Goal: Task Accomplishment & Management: Manage account settings

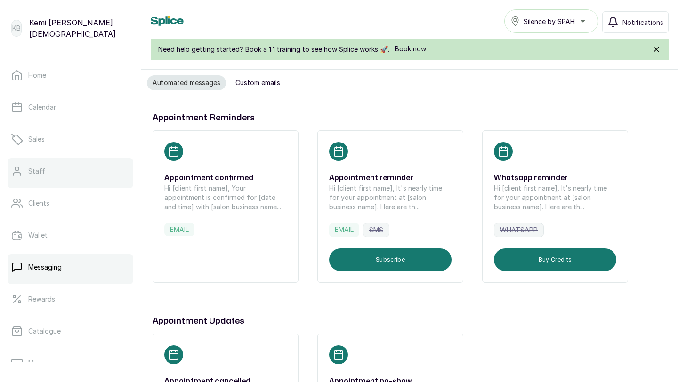
click at [45, 180] on link "Staff" at bounding box center [71, 171] width 126 height 26
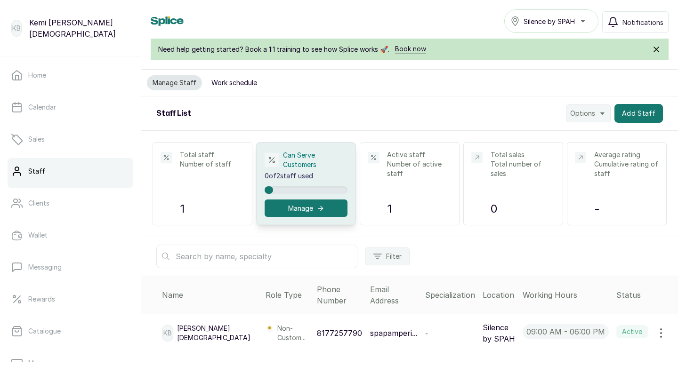
scroll to position [13, 0]
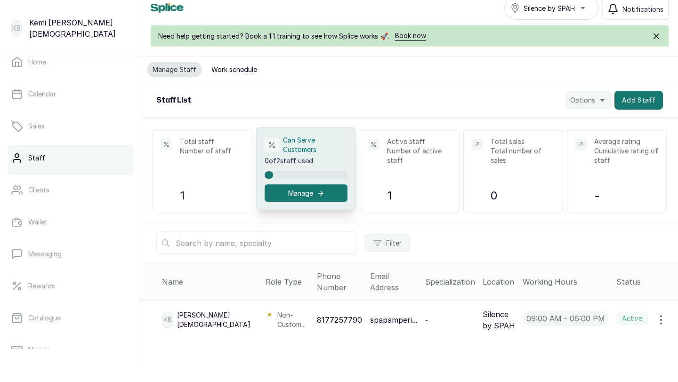
click at [309, 193] on button "Manage" at bounding box center [305, 192] width 83 height 17
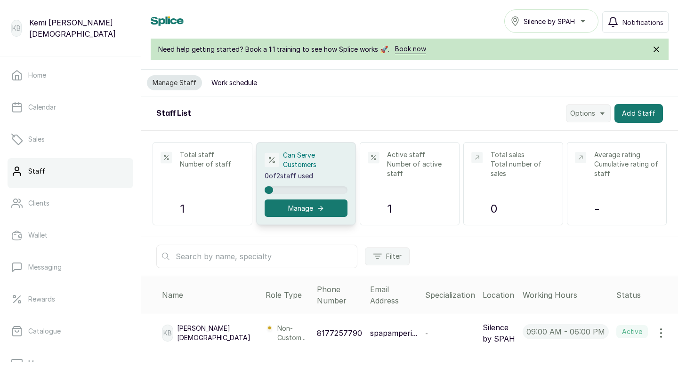
click at [584, 110] on span "Options" at bounding box center [582, 113] width 25 height 9
click at [633, 109] on button "Add Staff" at bounding box center [638, 113] width 48 height 19
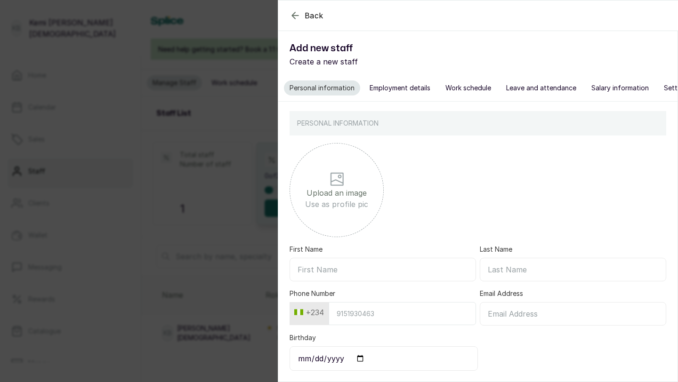
click at [337, 272] on input "First Name" at bounding box center [382, 270] width 186 height 24
click at [349, 271] on input "First Name" at bounding box center [382, 270] width 186 height 24
paste input "Idris"
type input "Idris"
click at [506, 276] on input "Last Name" at bounding box center [573, 270] width 186 height 24
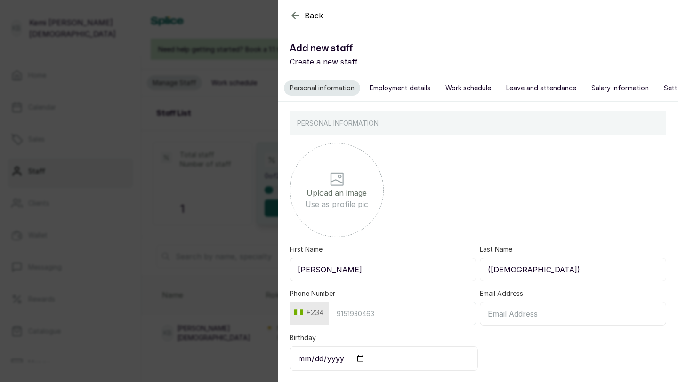
type input "(male)"
click at [390, 306] on input "Phone Number" at bounding box center [401, 313] width 147 height 23
click at [355, 318] on input "Phone Number" at bounding box center [401, 313] width 147 height 23
paste input "8107336463"
type input "8107336463"
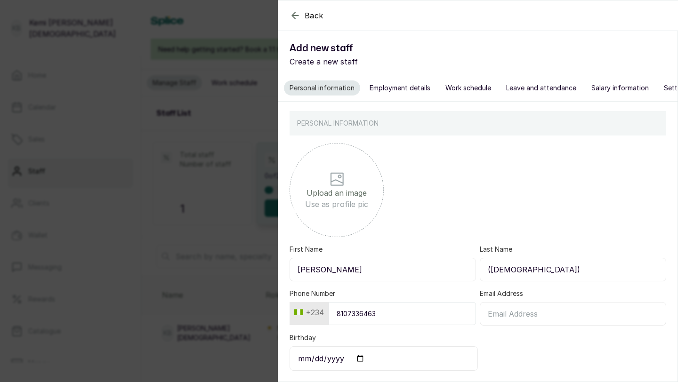
click at [544, 313] on input "Email Address" at bounding box center [573, 314] width 186 height 24
click at [496, 314] on input "Email Address" at bounding box center [573, 314] width 186 height 24
paste input "\+2348107336463"
type input "\+2348107336463"
click at [502, 312] on input "Email Address" at bounding box center [573, 314] width 186 height 24
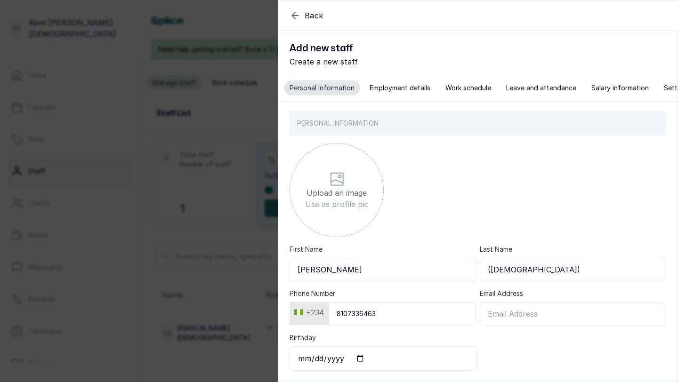
paste input "idrisisatthetop@gmail.com"
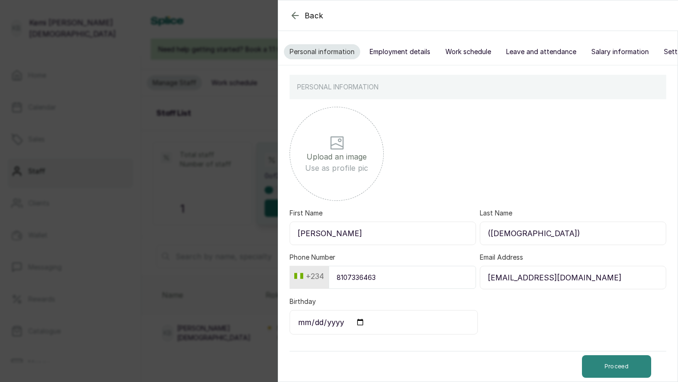
type input "idrisisatthetop@gmail.com"
click at [600, 364] on button "Proceed" at bounding box center [616, 366] width 69 height 23
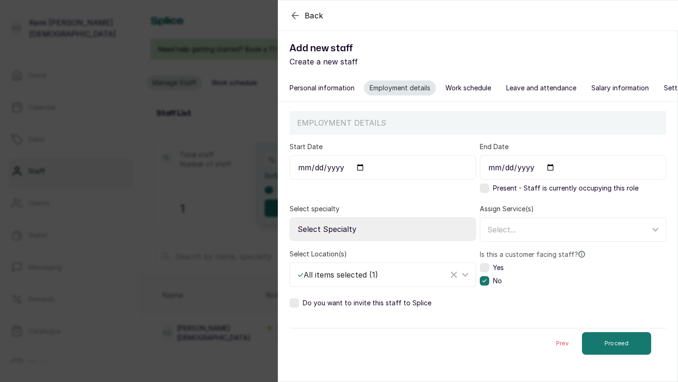
scroll to position [0, 0]
click at [357, 167] on input "Start Date" at bounding box center [382, 167] width 186 height 24
type input "2022-02-17"
click at [488, 189] on label at bounding box center [484, 188] width 9 height 9
click at [449, 227] on select "Select Specialty Accountant Admin Level 1 Admin Level 2 Aesthetic Nurse Aesthet…" at bounding box center [382, 229] width 186 height 24
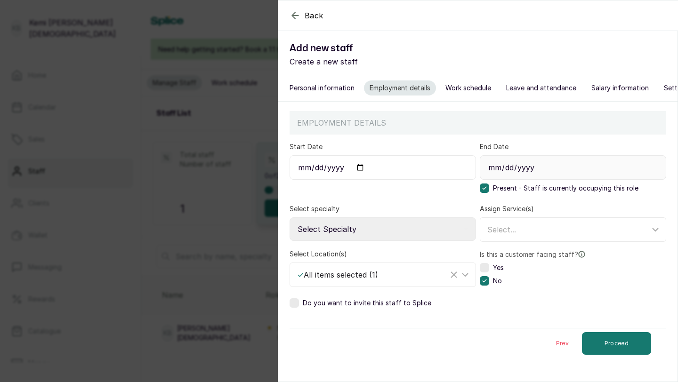
select select "aesthetician"
click at [289, 217] on select "Select Specialty Accountant Admin Level 1 Admin Level 2 Aesthetic Nurse Aesthet…" at bounding box center [382, 229] width 186 height 24
click at [525, 227] on div "Select..." at bounding box center [568, 229] width 162 height 11
click at [464, 244] on form "Start Date 2022-02-17 End Date Present - Staff is currently occupying this role…" at bounding box center [477, 247] width 376 height 224
click at [484, 266] on label at bounding box center [484, 267] width 9 height 9
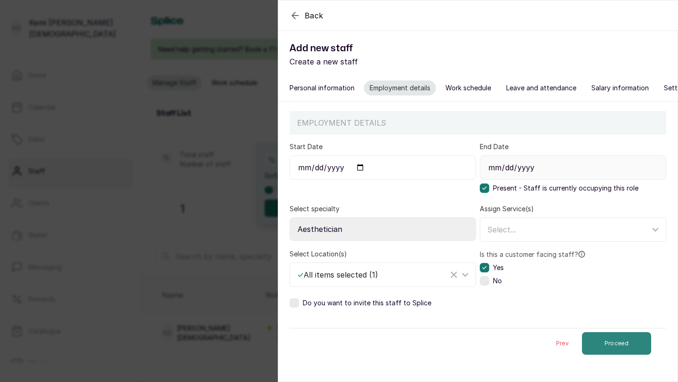
click at [617, 336] on button "Proceed" at bounding box center [616, 343] width 69 height 23
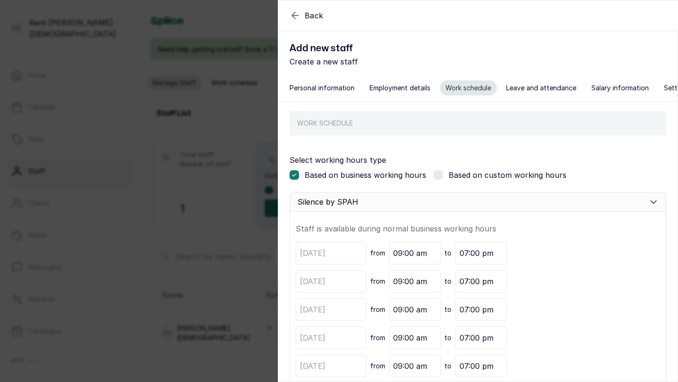
scroll to position [90, 0]
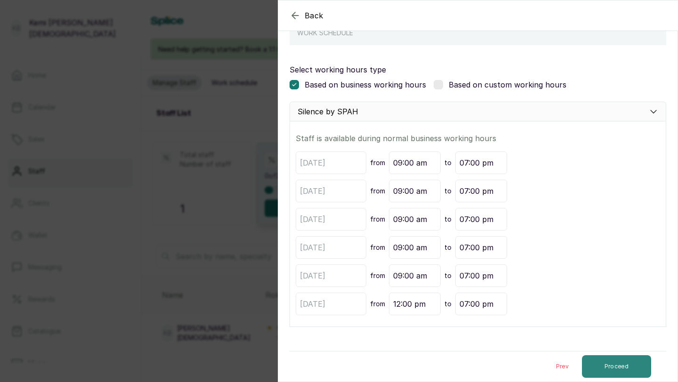
click at [624, 366] on button "Proceed" at bounding box center [616, 366] width 69 height 23
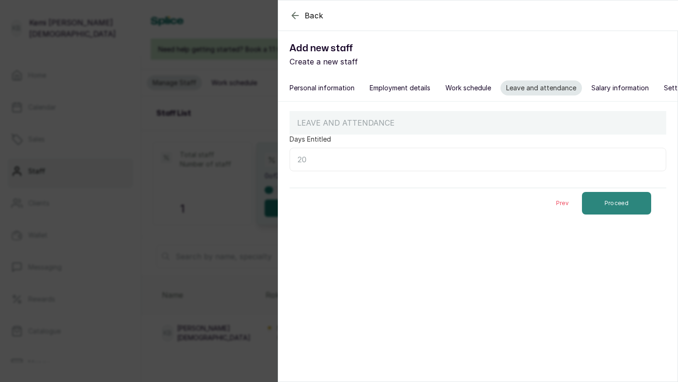
click at [607, 203] on button "Proceed" at bounding box center [616, 203] width 69 height 23
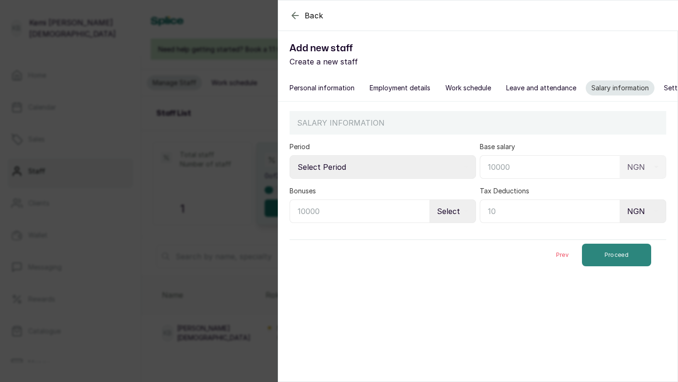
click at [598, 255] on button "Proceed" at bounding box center [616, 255] width 69 height 23
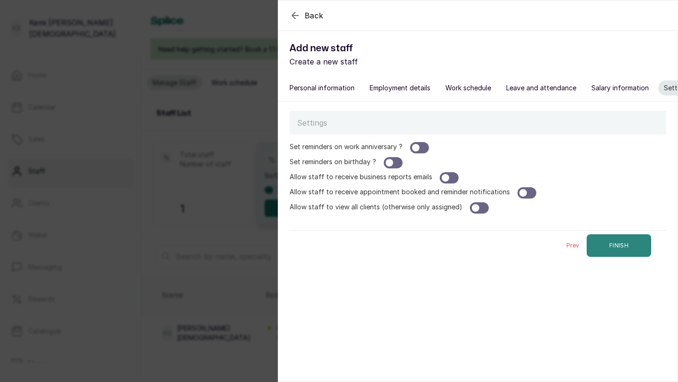
click at [600, 248] on button "FINISH" at bounding box center [618, 245] width 64 height 23
click at [296, 11] on icon "button" at bounding box center [294, 15] width 11 height 11
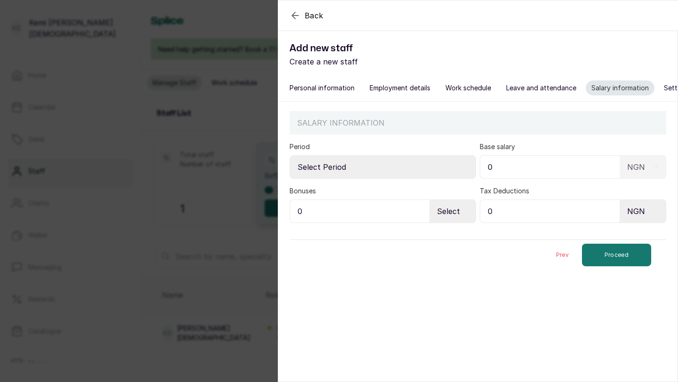
click at [296, 21] on div "Back" at bounding box center [617, 15] width 678 height 30
click at [239, 43] on div "Back Add new staff Create a new staff Personal information Employment details W…" at bounding box center [339, 191] width 678 height 382
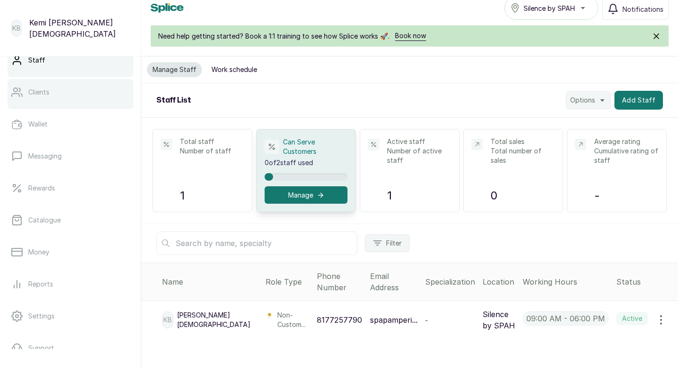
scroll to position [148, 0]
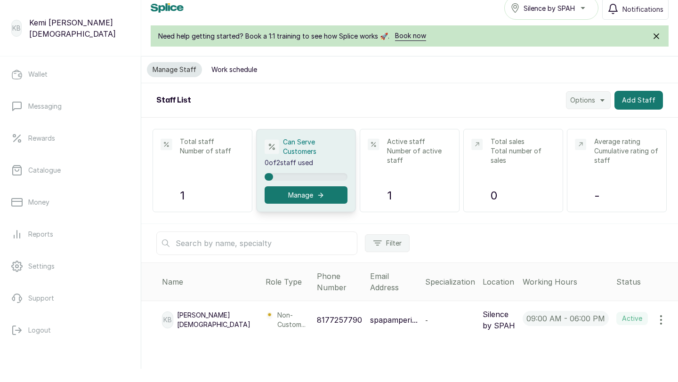
click at [234, 67] on button "Work schedule" at bounding box center [234, 69] width 57 height 15
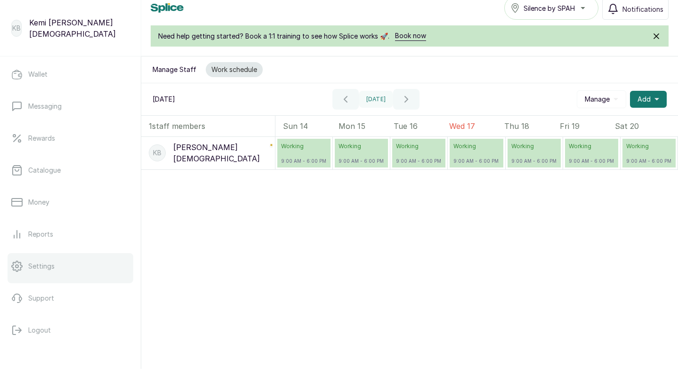
click at [76, 259] on link "Settings" at bounding box center [71, 266] width 126 height 26
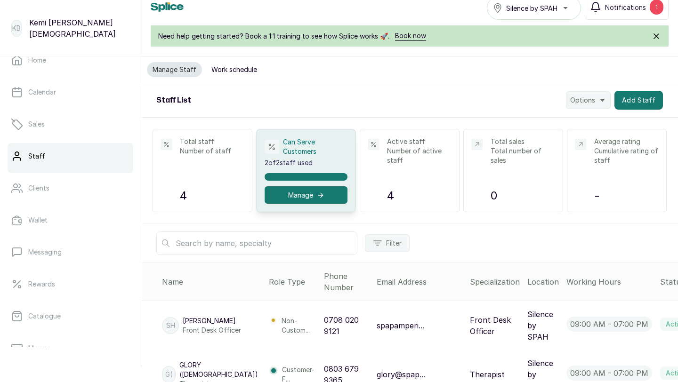
click at [243, 69] on button "Work schedule" at bounding box center [234, 69] width 57 height 15
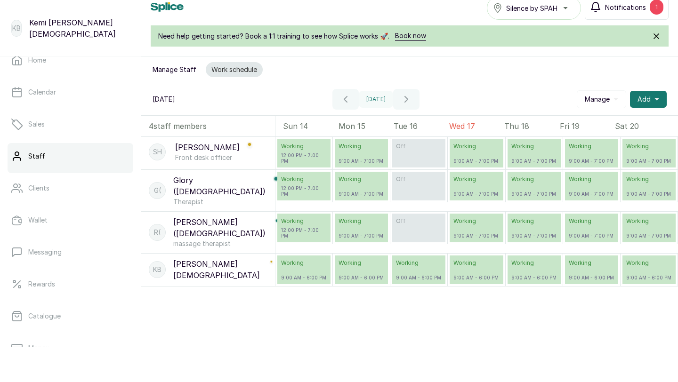
click at [616, 9] on span "Notifications" at bounding box center [625, 7] width 41 height 10
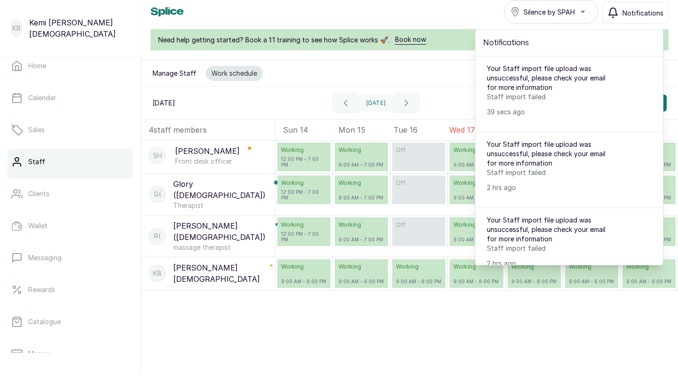
click at [294, 314] on div "SH sophia Hamzat Front desk officer Working 12:00 PM - 7:00 PM Working 9:00 AM …" at bounding box center [409, 277] width 536 height 272
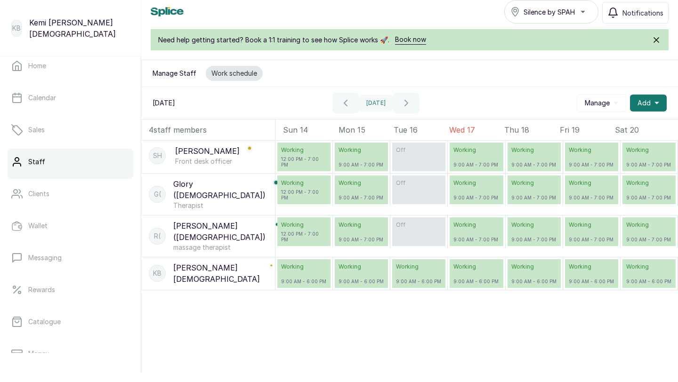
click at [622, 104] on button "Manage" at bounding box center [600, 103] width 49 height 18
click at [644, 108] on button "Add" at bounding box center [648, 103] width 37 height 17
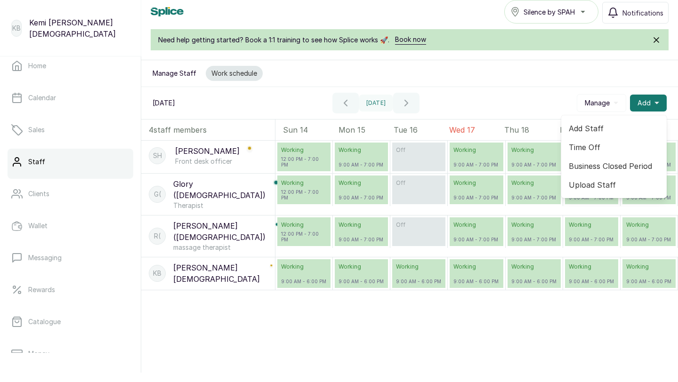
click at [530, 94] on div "17 Sep, 2025 Today Manage Add Add Staff Time Off Business Closed Period Upload …" at bounding box center [409, 103] width 536 height 32
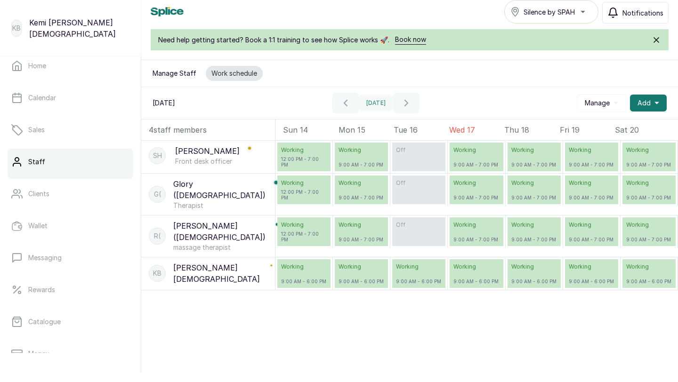
click at [639, 18] on button "Notifications" at bounding box center [635, 13] width 66 height 22
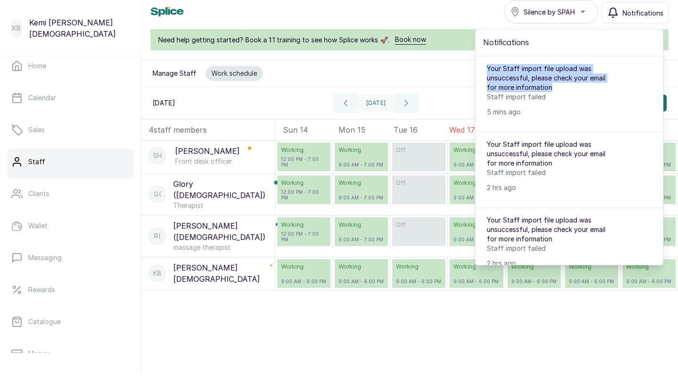
drag, startPoint x: 553, startPoint y: 87, endPoint x: 483, endPoint y: 66, distance: 73.2
click at [483, 66] on div "Your Staff import file upload was unsuccessful, please check your email for mor…" at bounding box center [568, 90] width 187 height 68
copy p "Your Staff import file upload was unsuccessful, please check your email for mor…"
click at [342, 73] on div "Manage Staff Work schedule" at bounding box center [409, 73] width 536 height 27
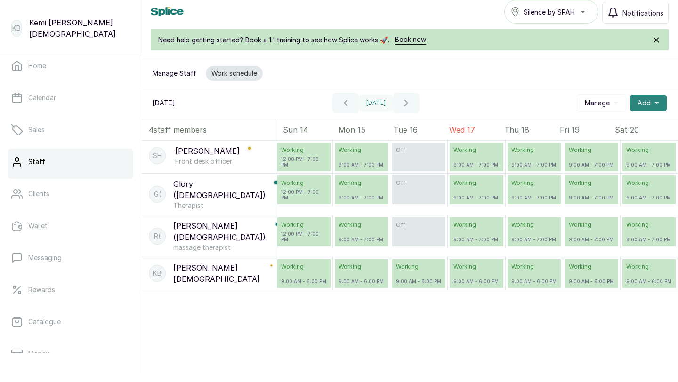
click at [640, 104] on span "Add" at bounding box center [643, 102] width 13 height 9
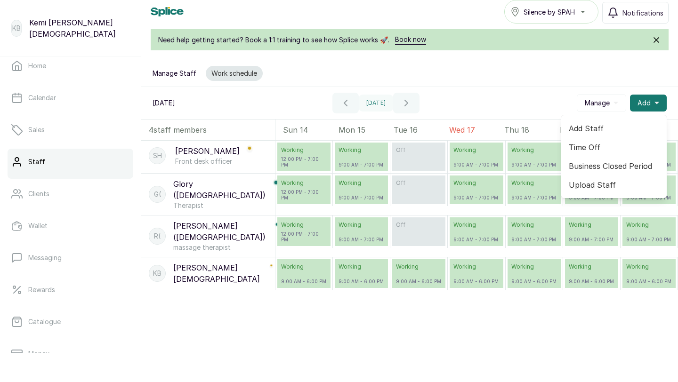
click at [585, 128] on span "Add Staff" at bounding box center [613, 128] width 90 height 11
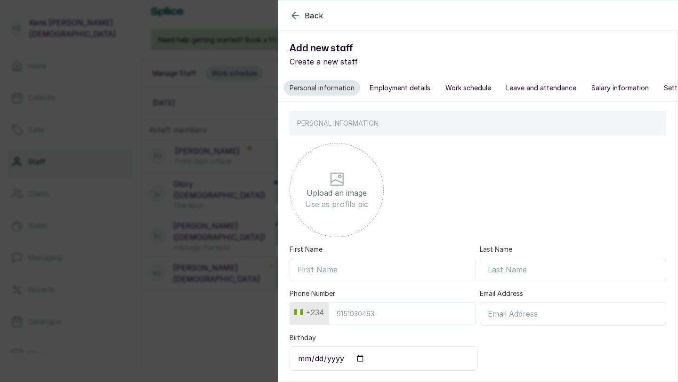
click at [512, 312] on input "Email Address" at bounding box center [573, 314] width 186 height 24
paste input "Your Staff import file upload was unsuccessful, please check your email for mor…"
type input "Your Staff import file upload was unsuccessful, please check your email for mor…"
click at [513, 316] on input "Email Address" at bounding box center [573, 314] width 186 height 24
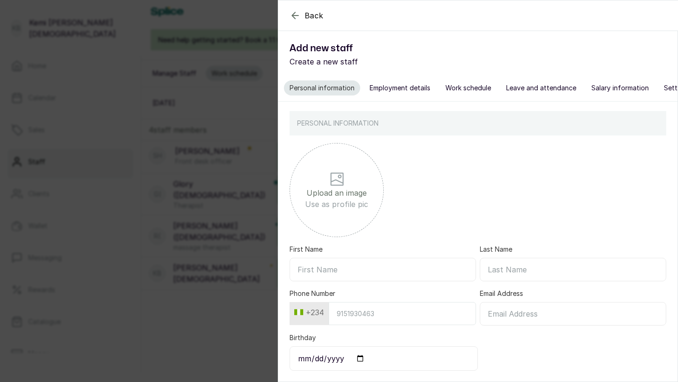
paste input "idrisisatthetop@gmail.com"
type input "idrisisatthetop@gmail.com"
click at [499, 271] on input "Last Name" at bounding box center [573, 270] width 186 height 24
type input "Male"
click at [400, 266] on input "First Name" at bounding box center [382, 270] width 186 height 24
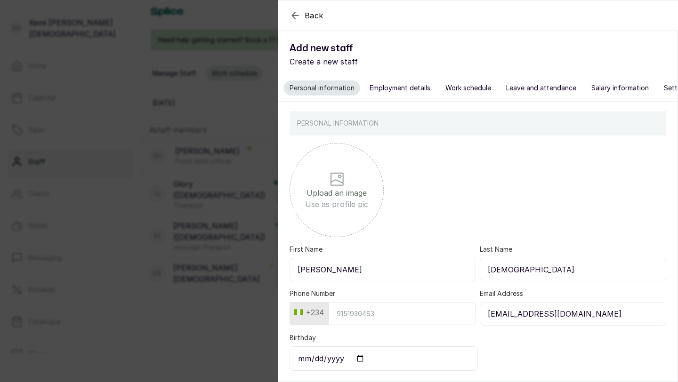
type input "Idris"
click at [376, 311] on input "Phone Number" at bounding box center [401, 313] width 147 height 23
click at [376, 316] on input "Phone Number" at bounding box center [401, 313] width 147 height 23
paste input "text"
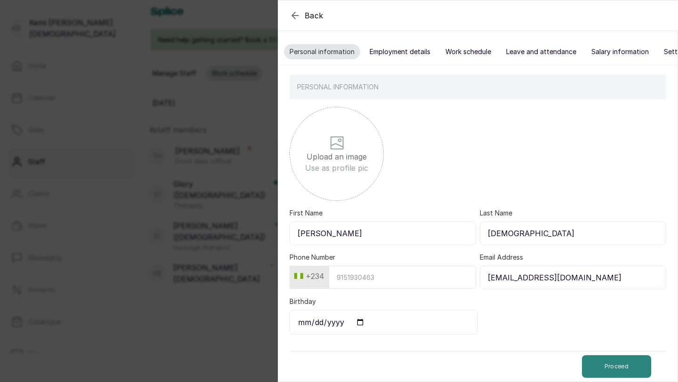
click at [600, 359] on button "Proceed" at bounding box center [616, 366] width 69 height 23
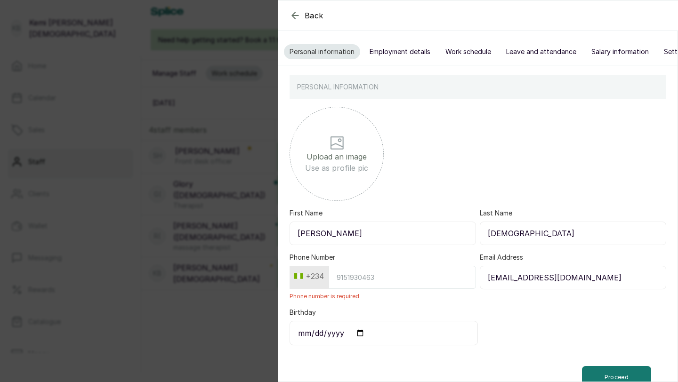
click at [360, 278] on input "Phone Number" at bounding box center [401, 277] width 147 height 23
click at [348, 270] on input "Phone Number" at bounding box center [401, 277] width 147 height 23
paste input "7080209121"
type input "7080209121"
click at [601, 375] on button "Proceed" at bounding box center [616, 377] width 69 height 23
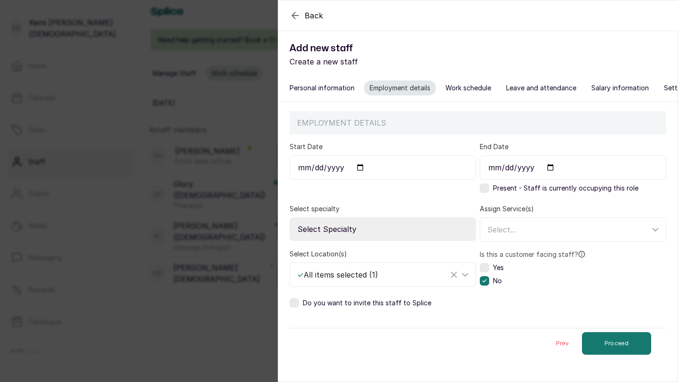
scroll to position [0, 0]
click at [403, 164] on input "Start Date" at bounding box center [382, 167] width 186 height 24
click at [351, 91] on button "Personal information" at bounding box center [322, 87] width 76 height 15
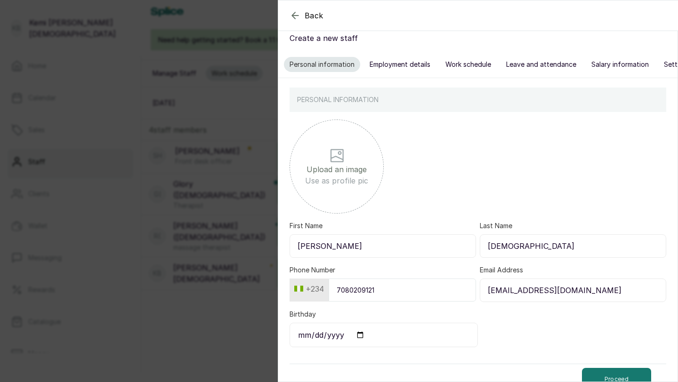
scroll to position [36, 0]
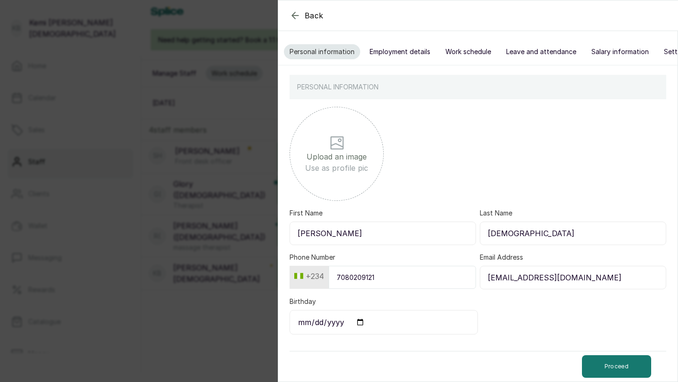
click at [395, 53] on button "Employment details" at bounding box center [400, 51] width 72 height 15
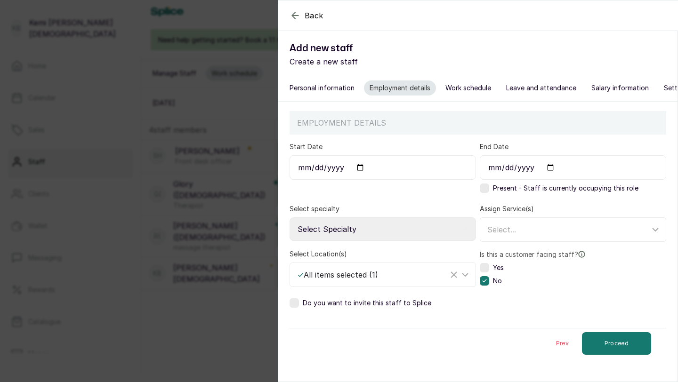
scroll to position [0, 0]
click at [383, 228] on select "Select Specialty Accountant Admin Level 1 Admin Level 2 Aesthetic Nurse Aesthet…" at bounding box center [382, 229] width 186 height 24
click at [394, 232] on select "Select Specialty Accountant Admin Level 1 Admin Level 2 Aesthetic Nurse Aesthet…" at bounding box center [382, 229] width 186 height 24
select select "aesthetician"
click at [289, 217] on select "Select Specialty Accountant Admin Level 1 Admin Level 2 Aesthetic Nurse Aesthet…" at bounding box center [382, 229] width 186 height 24
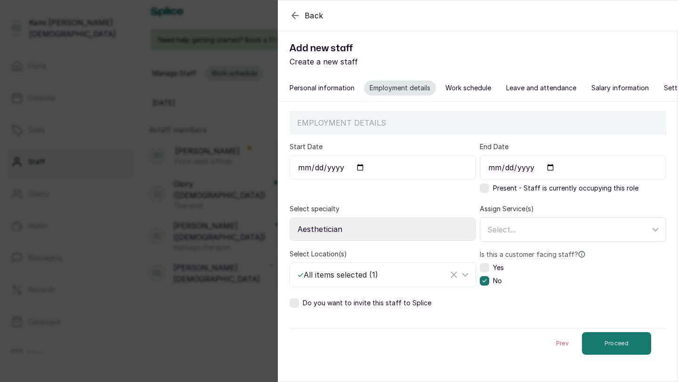
click at [521, 228] on div "Select..." at bounding box center [568, 229] width 162 height 11
click at [500, 306] on div "Do you want to invite this staff to Splice" at bounding box center [477, 302] width 376 height 9
click at [487, 267] on label at bounding box center [484, 267] width 9 height 9
click at [420, 164] on input "Start Date" at bounding box center [382, 167] width 186 height 24
click at [357, 167] on input "Start Date" at bounding box center [382, 167] width 186 height 24
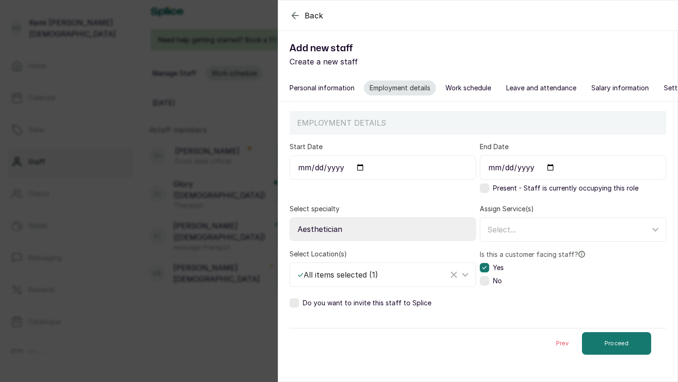
type input "2022-02-17"
click at [605, 342] on button "Proceed" at bounding box center [616, 343] width 69 height 23
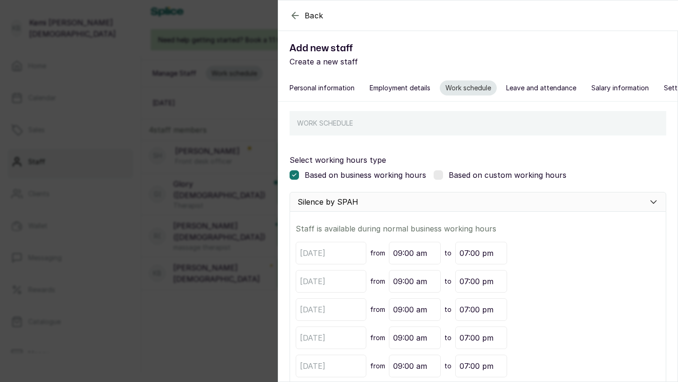
scroll to position [90, 0]
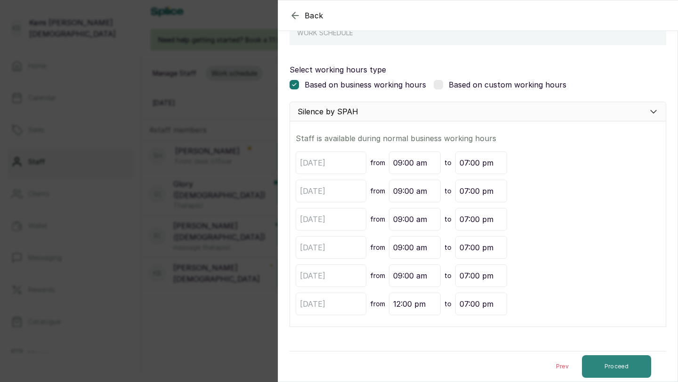
click at [636, 359] on button "Proceed" at bounding box center [616, 366] width 69 height 23
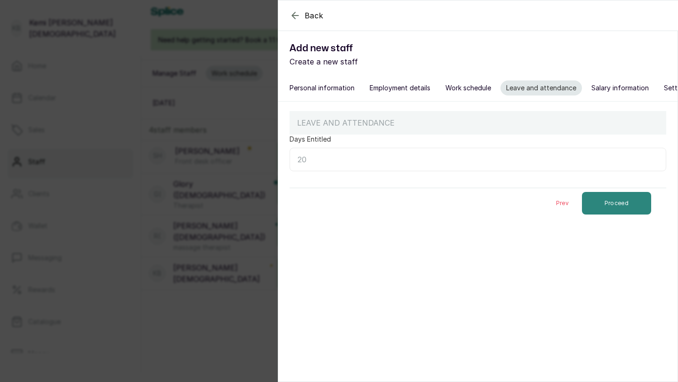
click at [600, 205] on button "Proceed" at bounding box center [616, 203] width 69 height 23
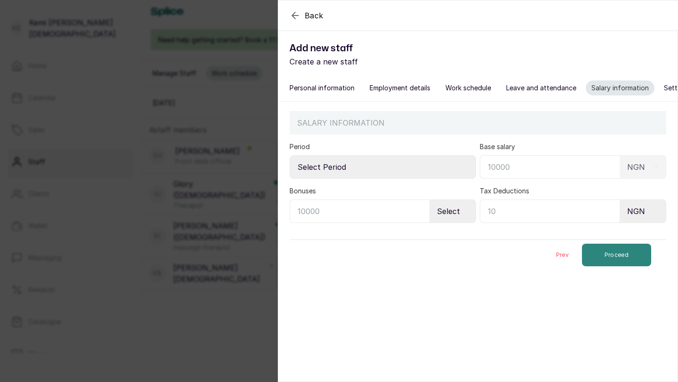
click at [597, 252] on button "Proceed" at bounding box center [616, 255] width 69 height 23
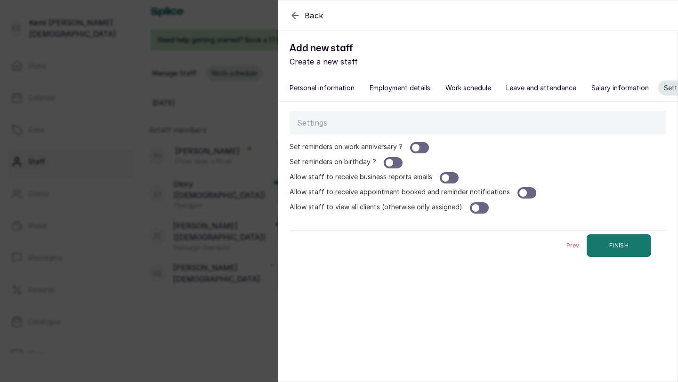
click at [420, 151] on div at bounding box center [419, 147] width 19 height 11
click at [397, 158] on div at bounding box center [393, 162] width 19 height 11
click at [604, 249] on button "FINISH" at bounding box center [618, 245] width 64 height 23
click at [296, 18] on icon "button" at bounding box center [294, 15] width 11 height 11
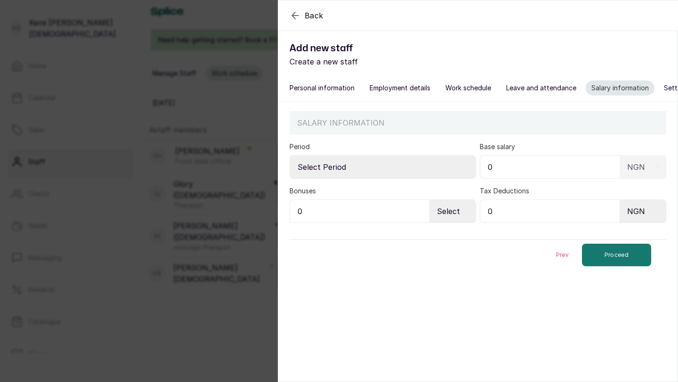
click at [294, 19] on icon "button" at bounding box center [294, 15] width 11 height 11
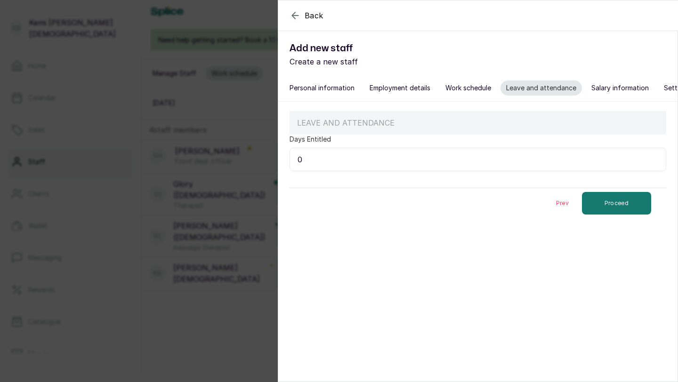
click at [294, 19] on icon "button" at bounding box center [294, 15] width 11 height 11
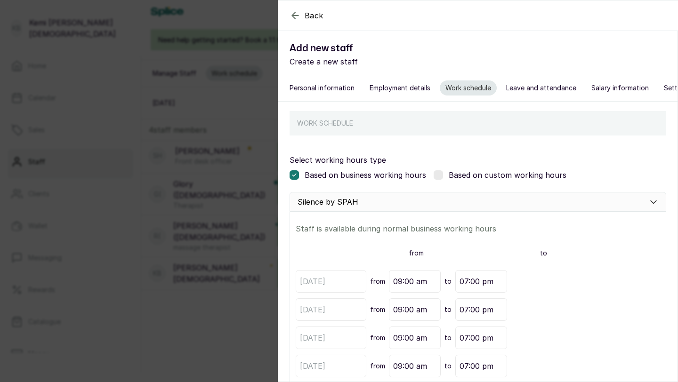
click at [294, 19] on icon "button" at bounding box center [294, 15] width 11 height 11
select select "aesthetician"
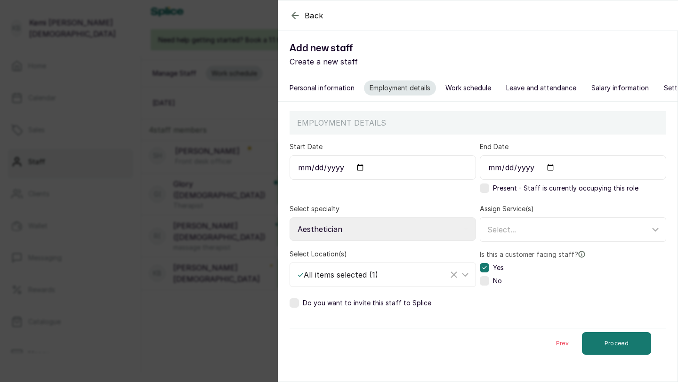
click at [294, 19] on icon "button" at bounding box center [294, 15] width 11 height 11
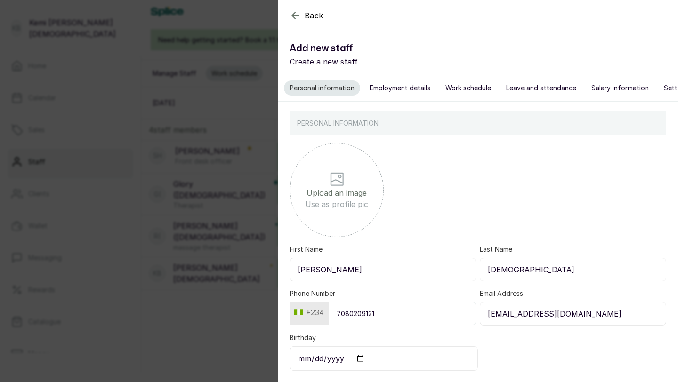
click at [294, 19] on icon "button" at bounding box center [294, 15] width 11 height 11
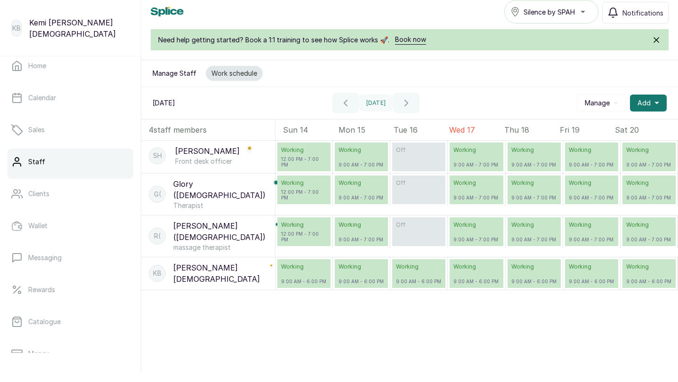
click at [252, 189] on div "G( Glory (Female) Therapist" at bounding box center [208, 194] width 134 height 41
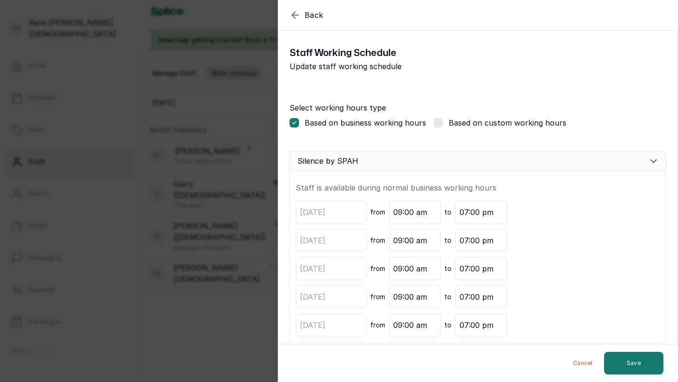
click at [293, 13] on icon "button" at bounding box center [294, 14] width 11 height 11
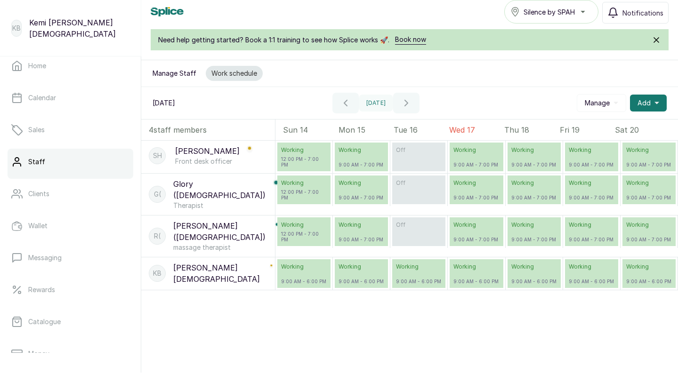
click at [178, 70] on button "Manage Staff" at bounding box center [174, 73] width 55 height 15
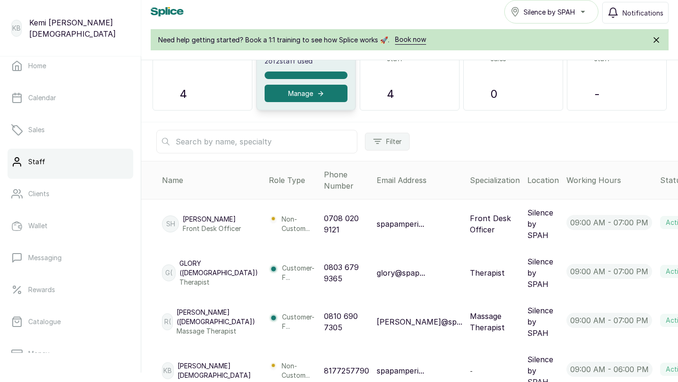
scroll to position [13, 0]
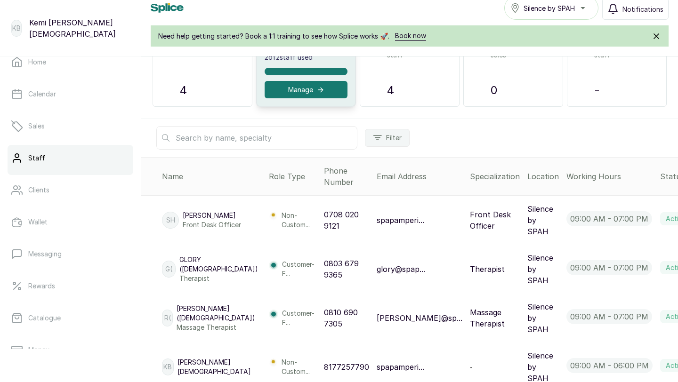
click at [635, 320] on span "View" at bounding box center [643, 321] width 17 height 11
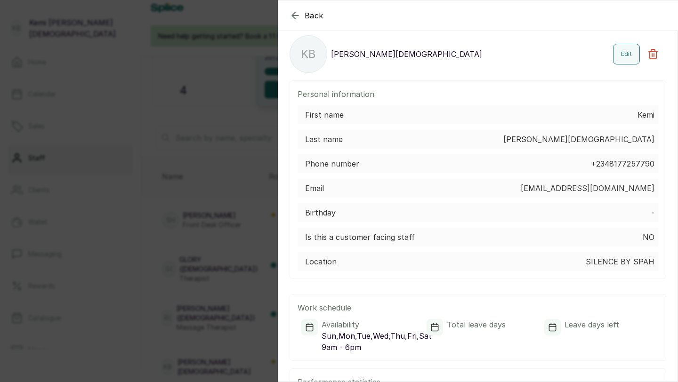
scroll to position [0, 0]
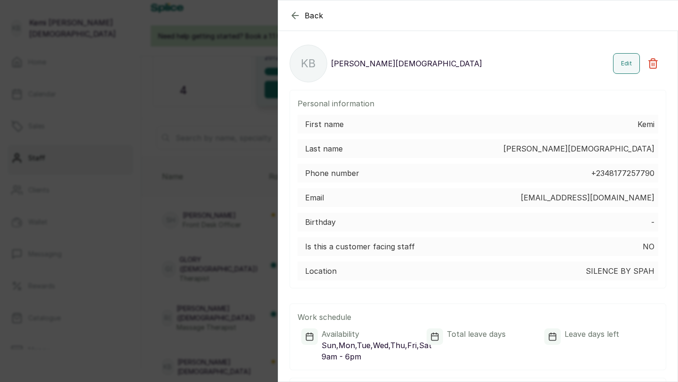
click at [295, 14] on icon "button" at bounding box center [294, 15] width 11 height 11
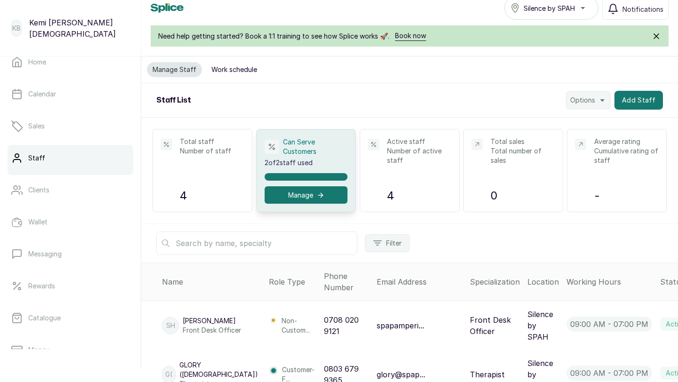
click at [418, 168] on div "Active staff Number of active staff 4" at bounding box center [419, 170] width 64 height 67
click at [625, 96] on button "Add Staff" at bounding box center [638, 100] width 48 height 19
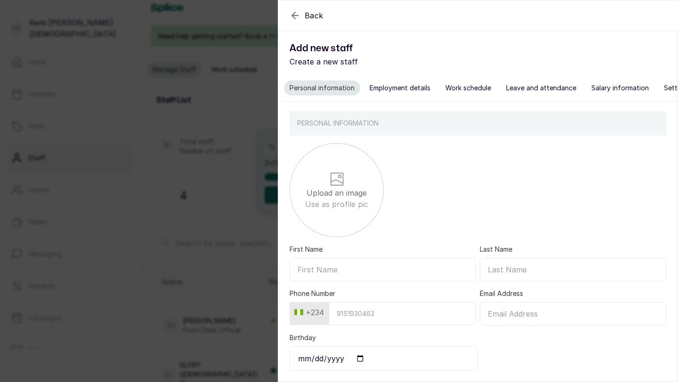
click at [371, 269] on input "First Name" at bounding box center [382, 270] width 186 height 24
type input "x"
type input "Idris"
click at [537, 273] on input "Last Name" at bounding box center [573, 270] width 186 height 24
type input "Male"
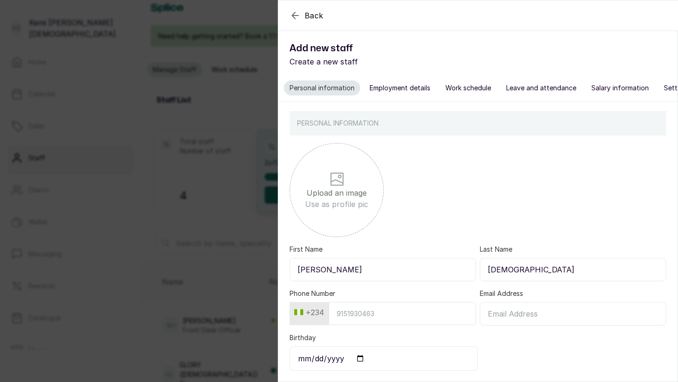
click at [518, 316] on input "Email Address" at bounding box center [573, 314] width 186 height 24
type input "idrisisatthetop@gmail.com"
click at [445, 314] on input "Phone Number" at bounding box center [401, 313] width 147 height 23
click at [381, 317] on input "Phone Number" at bounding box center [401, 313] width 147 height 23
paste input "7080209121"
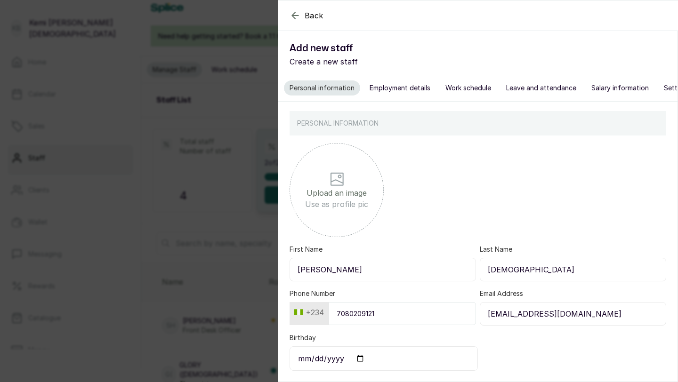
scroll to position [36, 0]
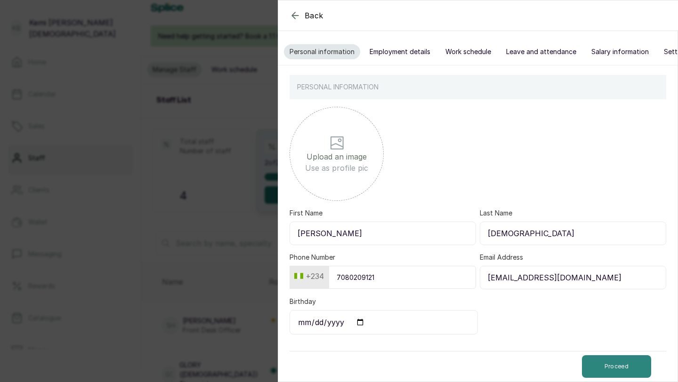
type input "7080209121"
click at [602, 363] on button "Proceed" at bounding box center [616, 366] width 69 height 23
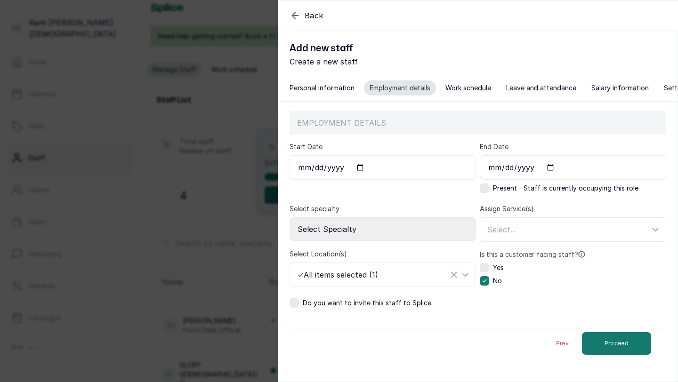
scroll to position [0, 0]
click at [600, 348] on button "Proceed" at bounding box center [616, 343] width 69 height 23
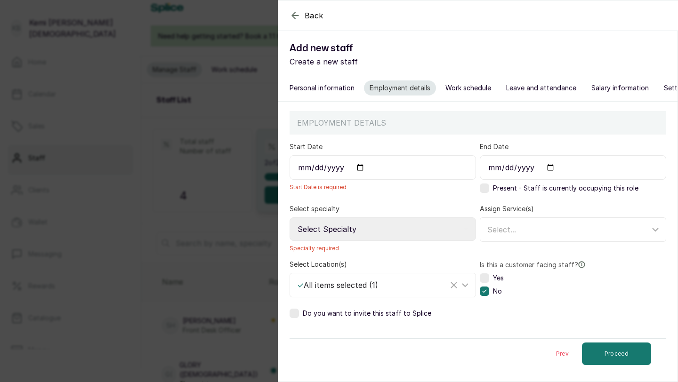
click at [323, 167] on input "Start Date" at bounding box center [382, 167] width 186 height 24
click at [330, 230] on select "Select Specialty Accountant Admin Level 1 Admin Level 2 Aesthetic Nurse Aesthet…" at bounding box center [382, 229] width 186 height 24
click at [397, 231] on select "Select Specialty Accountant Admin Level 1 Admin Level 2 Aesthetic Nurse Aesthet…" at bounding box center [382, 229] width 186 height 24
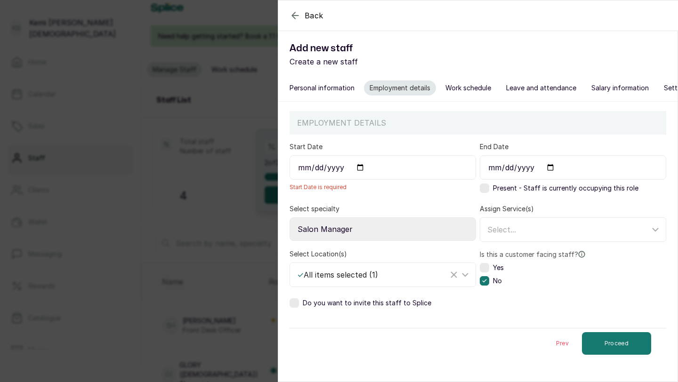
click at [393, 223] on select "Select Specialty Accountant Admin Level 1 Admin Level 2 Aesthetic Nurse Aesthet…" at bounding box center [382, 229] width 186 height 24
select select "aesthetician"
click at [289, 217] on select "Select Specialty Accountant Admin Level 1 Admin Level 2 Aesthetic Nurse Aesthet…" at bounding box center [382, 229] width 186 height 24
click at [363, 170] on input "Start Date" at bounding box center [382, 167] width 186 height 24
type input "2022-02-17"
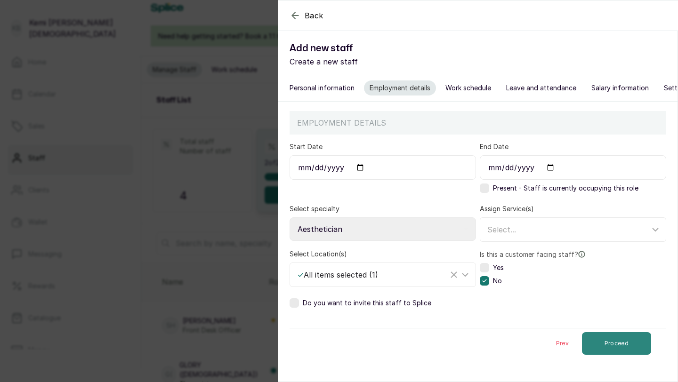
click at [607, 337] on button "Proceed" at bounding box center [616, 343] width 69 height 23
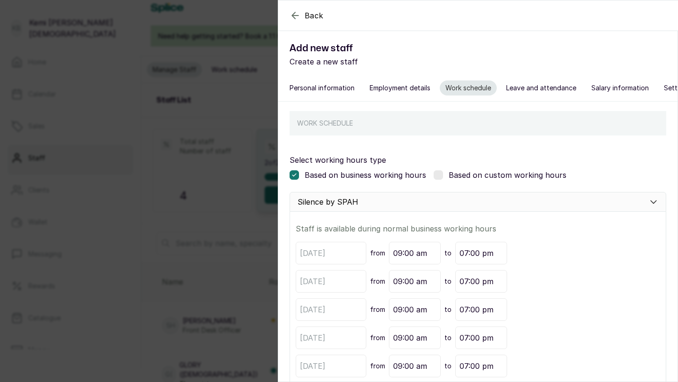
click at [530, 93] on button "Leave and attendance" at bounding box center [540, 87] width 81 height 15
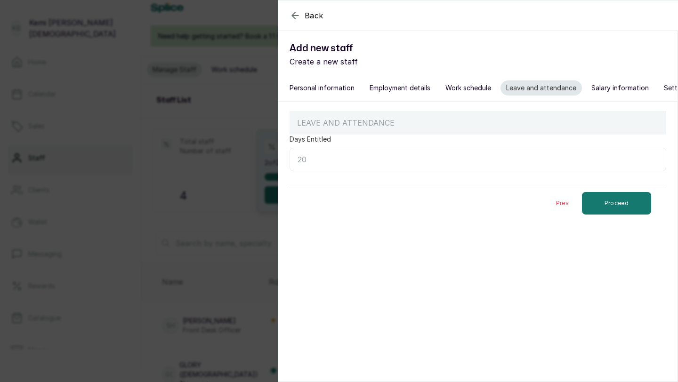
click at [601, 85] on button "Salary information" at bounding box center [619, 87] width 69 height 15
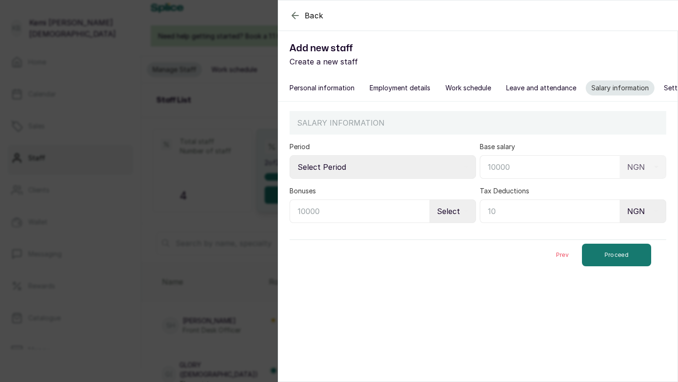
scroll to position [0, 21]
click at [648, 92] on button "Settings" at bounding box center [656, 87] width 38 height 15
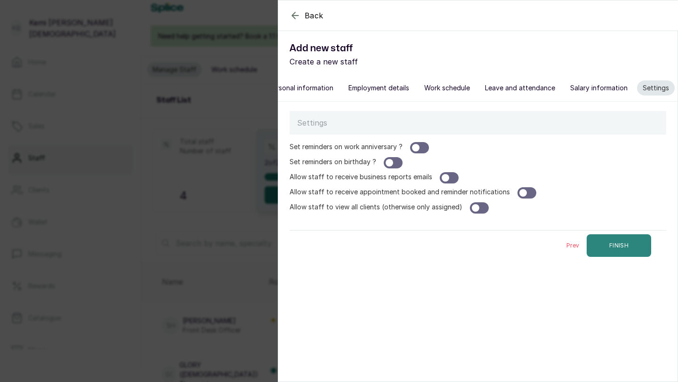
click at [626, 240] on button "FINISH" at bounding box center [618, 245] width 64 height 23
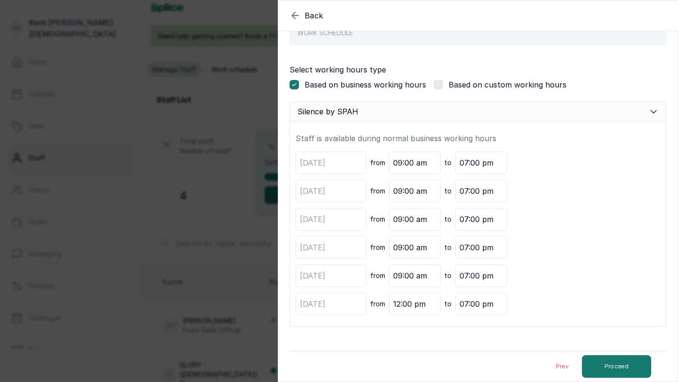
scroll to position [0, 0]
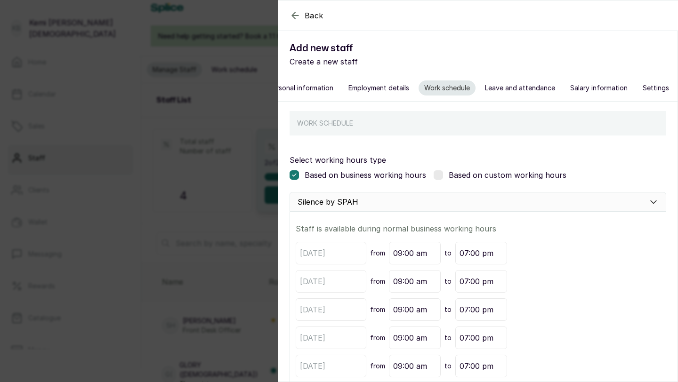
click at [644, 87] on button "Settings" at bounding box center [656, 87] width 38 height 15
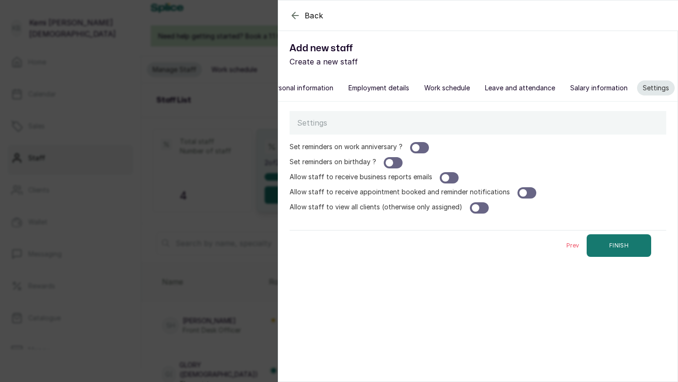
click at [422, 145] on div at bounding box center [419, 147] width 19 height 11
click at [395, 159] on div at bounding box center [393, 162] width 19 height 11
click at [596, 229] on div "Prev FINISH" at bounding box center [477, 237] width 376 height 47
click at [616, 247] on button "FINISH" at bounding box center [618, 245] width 64 height 23
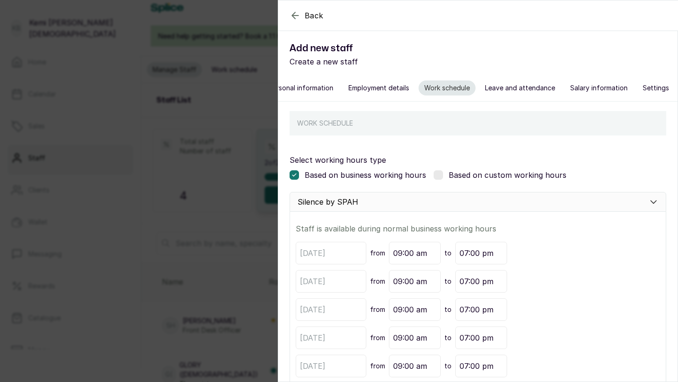
scroll to position [90, 0]
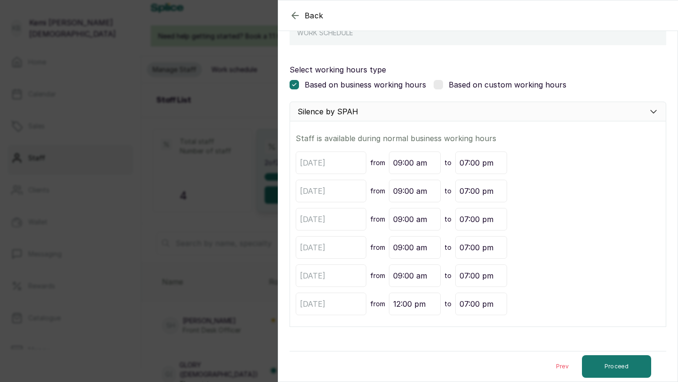
click at [233, 120] on div "Back Add new staff Create a new staff Personal information Employment details W…" at bounding box center [339, 191] width 678 height 382
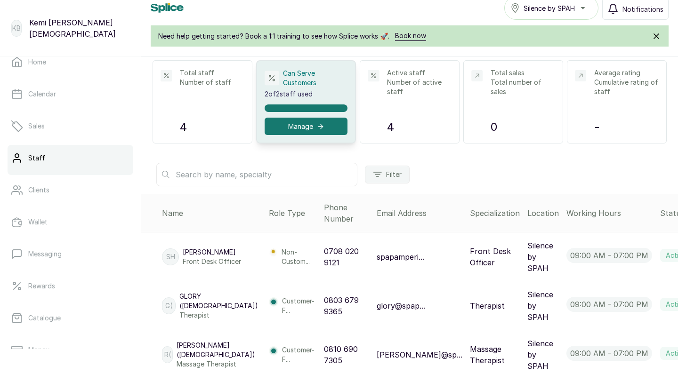
scroll to position [105, 0]
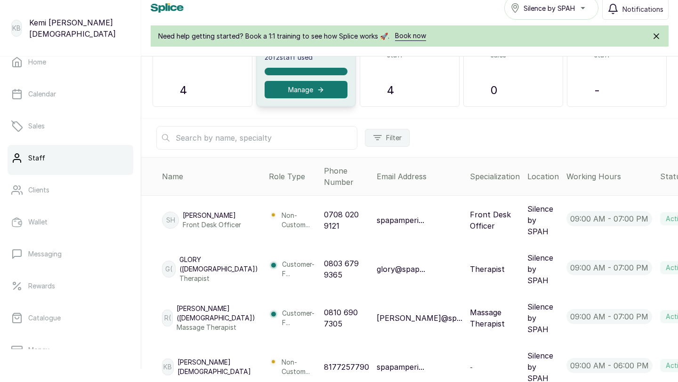
click at [523, 290] on td "Silence by SPAH" at bounding box center [542, 269] width 39 height 49
click at [635, 287] on span "Deactivate" at bounding box center [654, 284] width 39 height 11
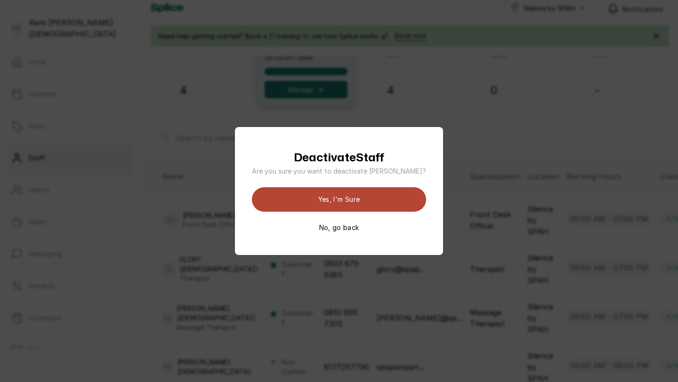
click at [366, 202] on button "Yes, I'm sure" at bounding box center [339, 199] width 174 height 24
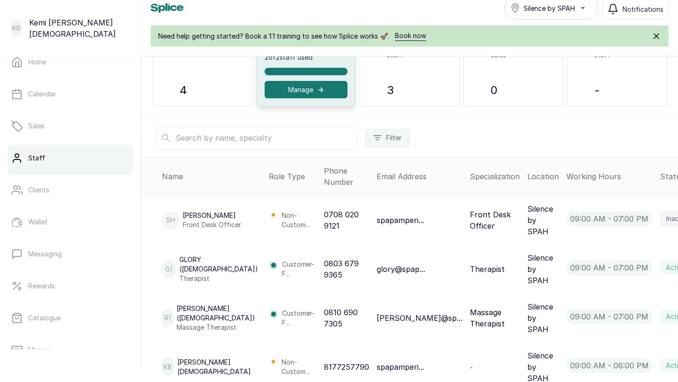
click at [640, 336] on span "Deactivate" at bounding box center [659, 333] width 39 height 11
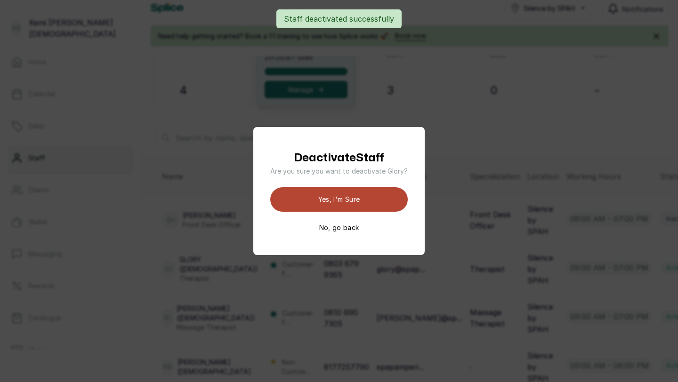
click at [390, 204] on button "Yes, I'm sure" at bounding box center [338, 199] width 137 height 24
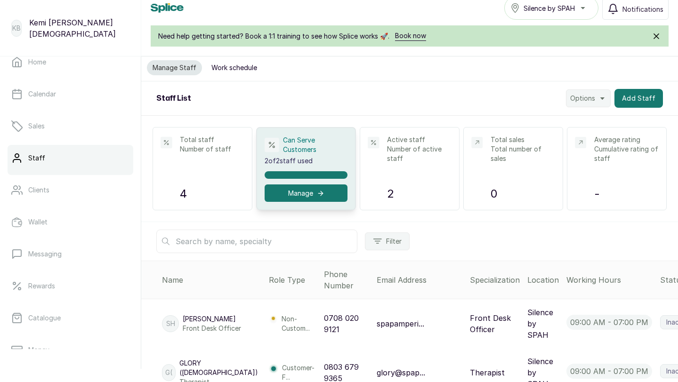
scroll to position [0, 0]
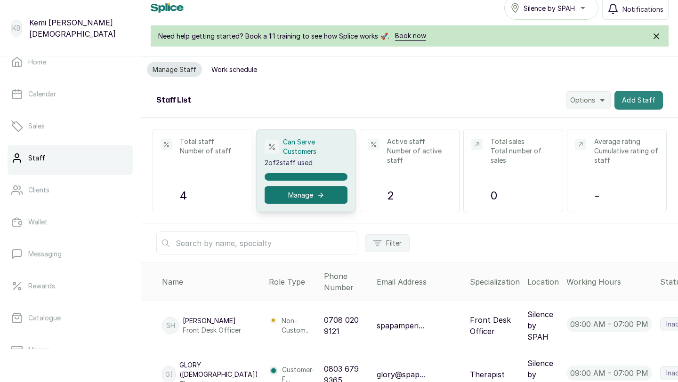
click at [629, 105] on button "Add Staff" at bounding box center [638, 100] width 48 height 19
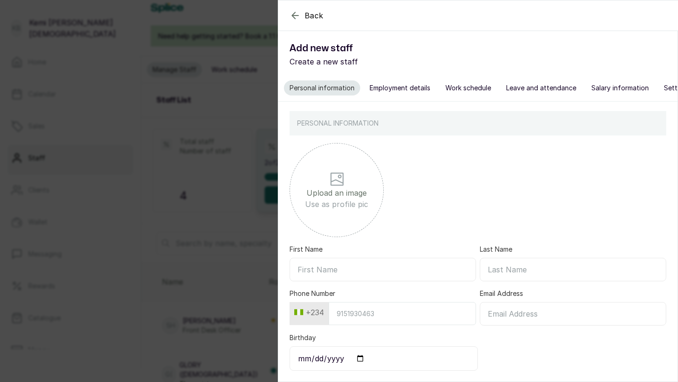
click at [368, 268] on input "First Name" at bounding box center [382, 270] width 186 height 24
type input "Idris"
click at [542, 268] on input "Last Name" at bounding box center [573, 270] width 186 height 24
type input "Male"
click at [512, 312] on input "Email Address" at bounding box center [573, 314] width 186 height 24
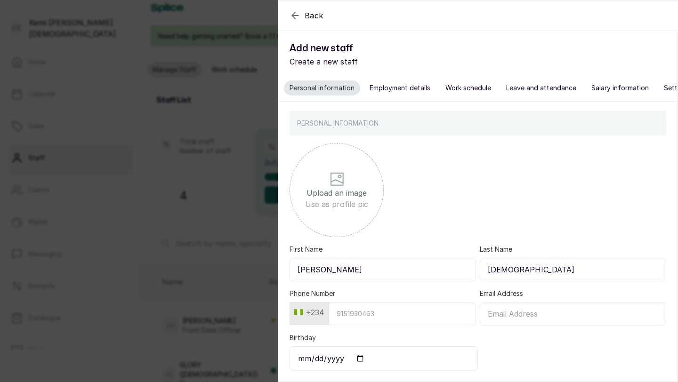
type input "idrisisatthetop@gmail.com"
click at [400, 317] on input "Phone Number" at bounding box center [401, 313] width 147 height 23
click at [348, 311] on input "Phone Number" at bounding box center [401, 313] width 147 height 23
paste input "7080209121"
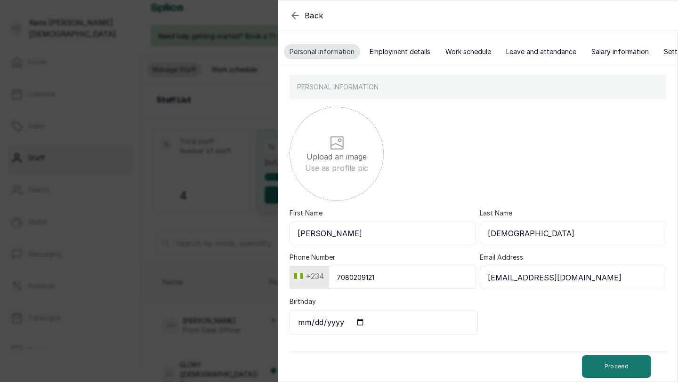
type input "7080209121"
click at [627, 363] on button "Proceed" at bounding box center [616, 366] width 69 height 23
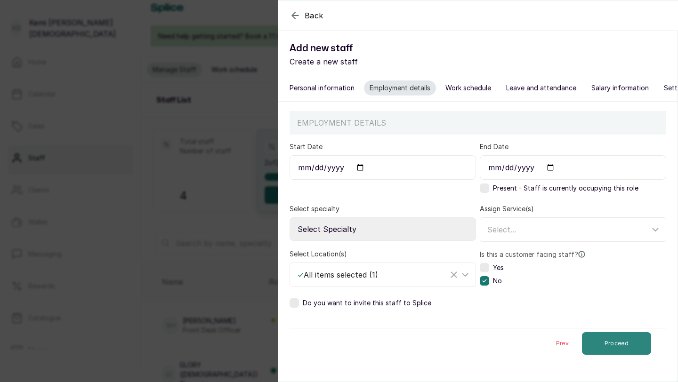
scroll to position [0, 0]
click at [355, 168] on input "Start Date" at bounding box center [382, 167] width 186 height 24
type input "2022-02-17"
click at [489, 307] on div "Do you want to invite this staff to Splice" at bounding box center [477, 302] width 376 height 9
click at [488, 188] on label at bounding box center [484, 188] width 9 height 9
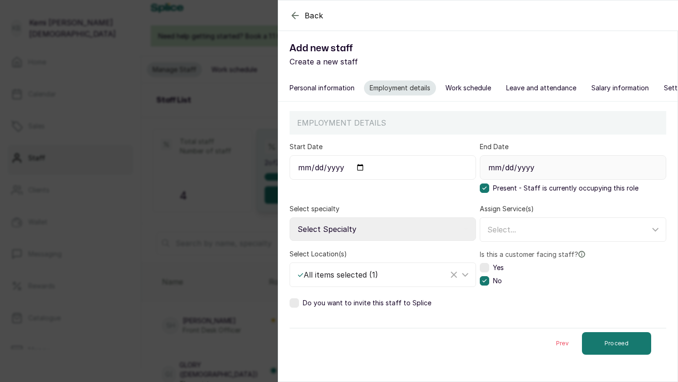
click at [483, 188] on icon at bounding box center [484, 188] width 5 height 5
click at [483, 188] on label at bounding box center [484, 188] width 9 height 9
click at [449, 232] on select "Select Specialty Accountant Admin Level 1 Admin Level 2 Aesthetic Nurse Aesthet…" at bounding box center [382, 229] width 186 height 24
select select "aesthetician"
click at [289, 217] on select "Select Specialty Accountant Admin Level 1 Admin Level 2 Aesthetic Nurse Aesthet…" at bounding box center [382, 229] width 186 height 24
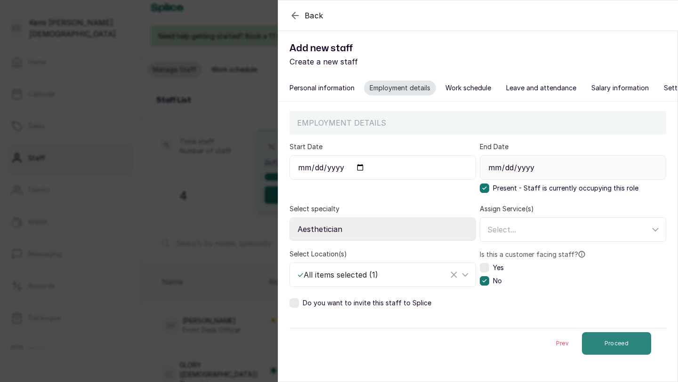
click at [603, 338] on button "Proceed" at bounding box center [616, 343] width 69 height 23
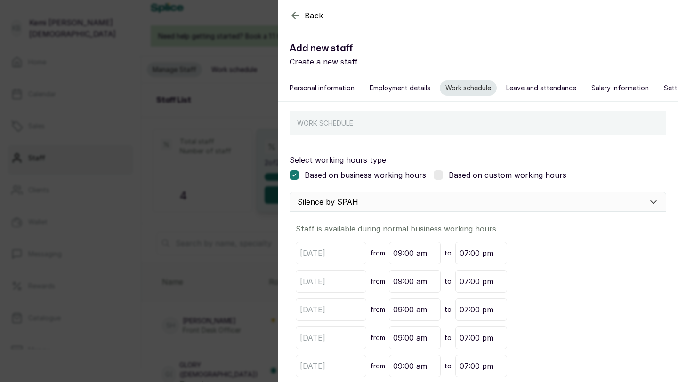
scroll to position [0, 21]
click at [649, 86] on button "Settings" at bounding box center [656, 87] width 38 height 15
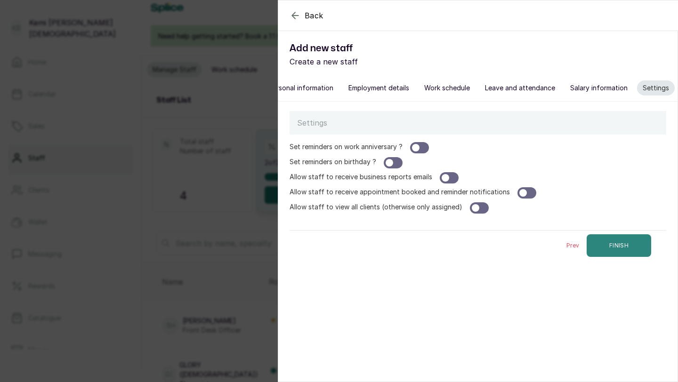
click at [627, 248] on button "FINISH" at bounding box center [618, 245] width 64 height 23
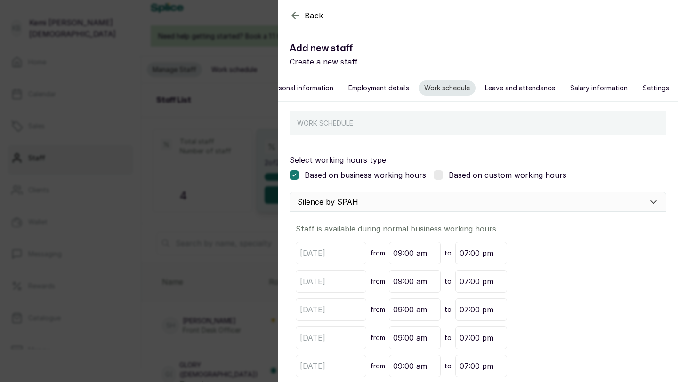
click at [433, 173] on label at bounding box center [437, 174] width 9 height 9
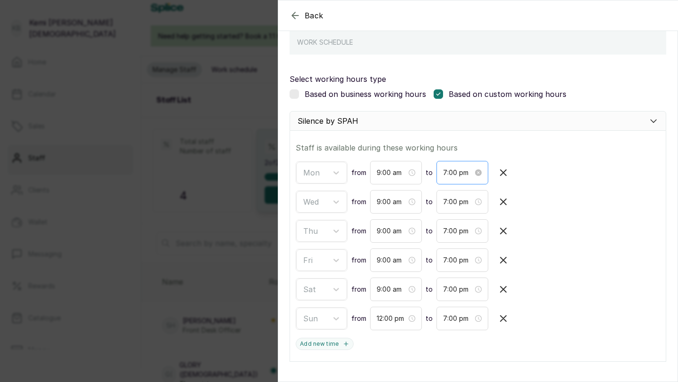
scroll to position [116, 0]
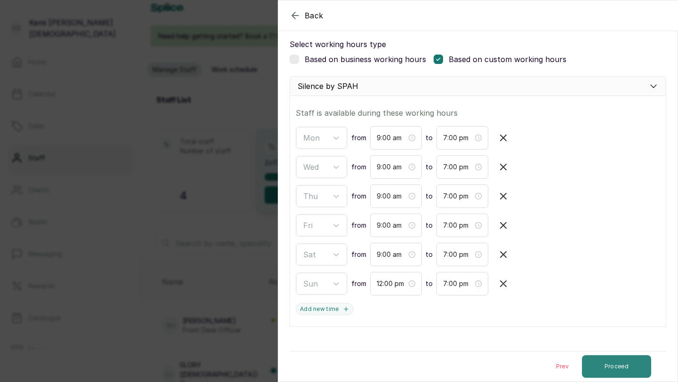
click at [604, 360] on button "Proceed" at bounding box center [616, 366] width 69 height 23
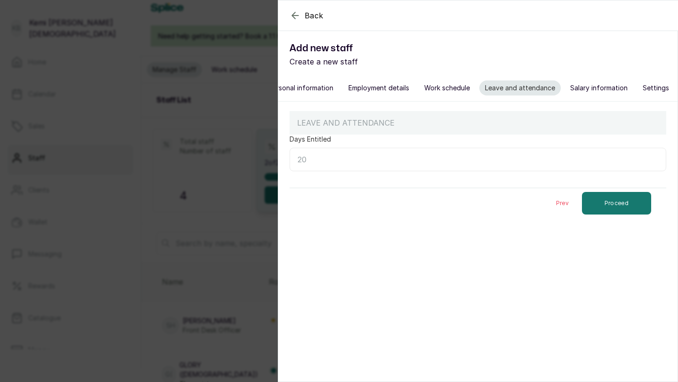
scroll to position [0, 0]
click at [609, 208] on button "Proceed" at bounding box center [616, 203] width 69 height 23
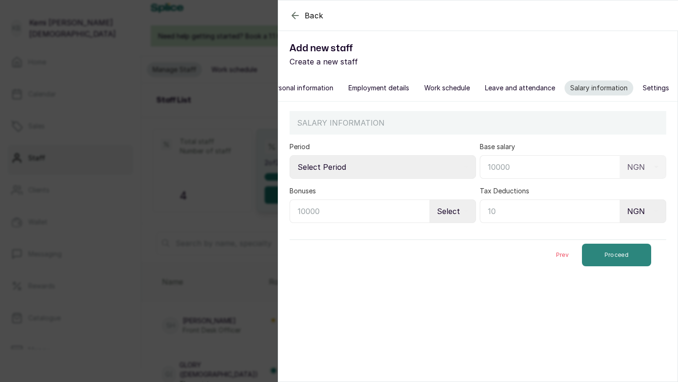
click at [605, 255] on button "Proceed" at bounding box center [616, 255] width 69 height 23
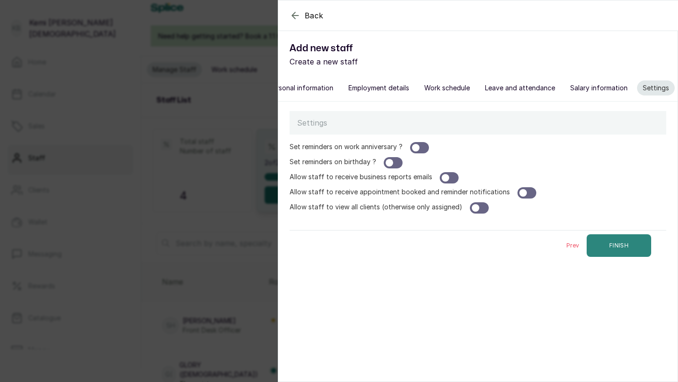
click at [608, 247] on button "FINISH" at bounding box center [618, 245] width 64 height 23
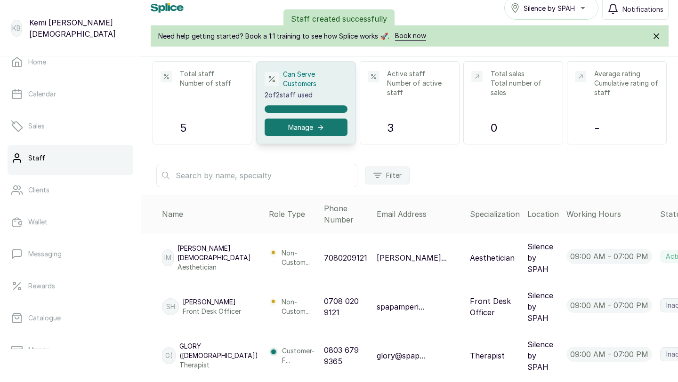
scroll to position [143, 0]
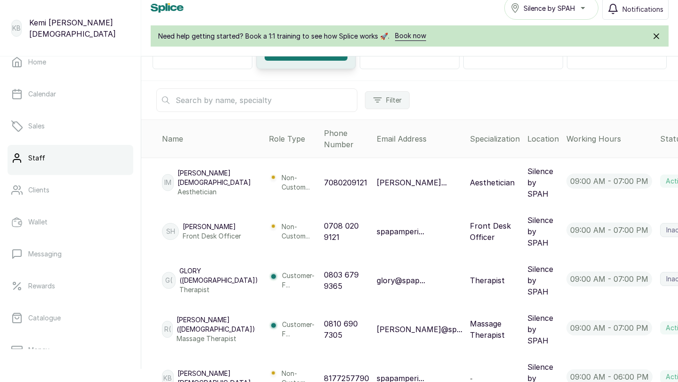
click at [625, 290] on span "Activate" at bounding box center [670, 295] width 90 height 11
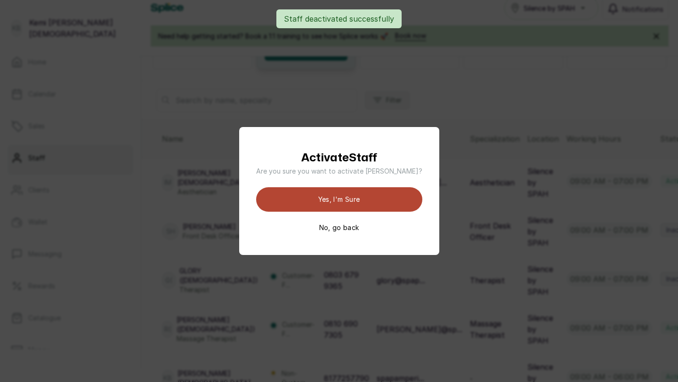
click at [383, 199] on button "Yes, I'm sure" at bounding box center [339, 199] width 166 height 24
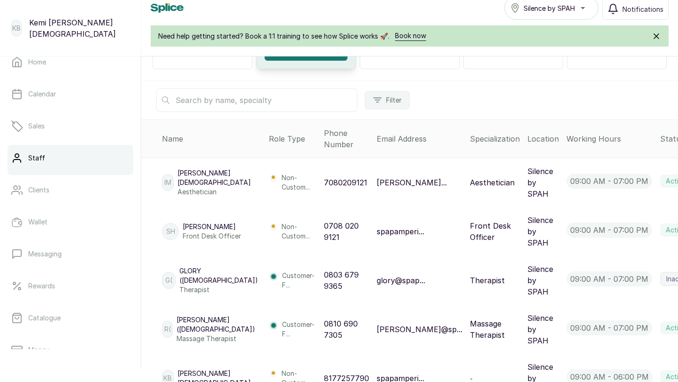
click at [640, 339] on span "Activate" at bounding box center [655, 344] width 30 height 11
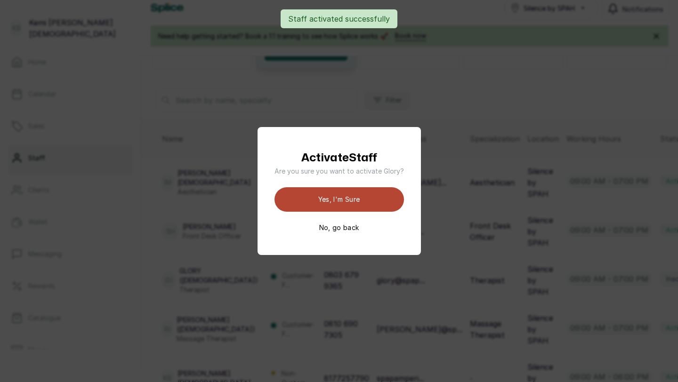
click at [371, 203] on button "Yes, I'm sure" at bounding box center [338, 199] width 129 height 24
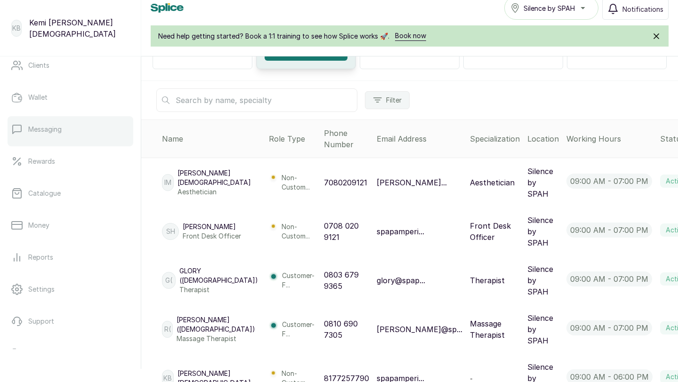
scroll to position [148, 0]
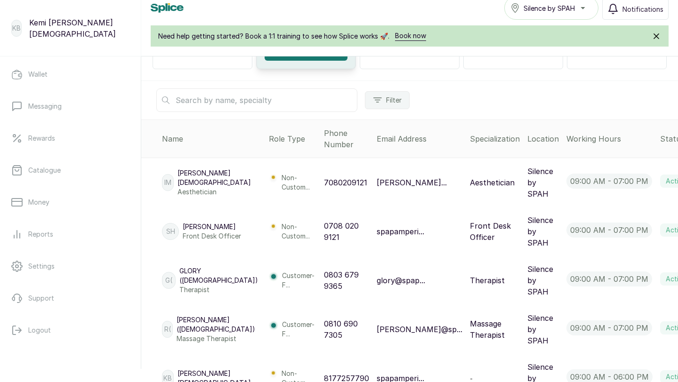
click at [269, 137] on div "Role Type" at bounding box center [293, 138] width 48 height 11
click at [281, 182] on p "Non-Custom..." at bounding box center [298, 182] width 35 height 19
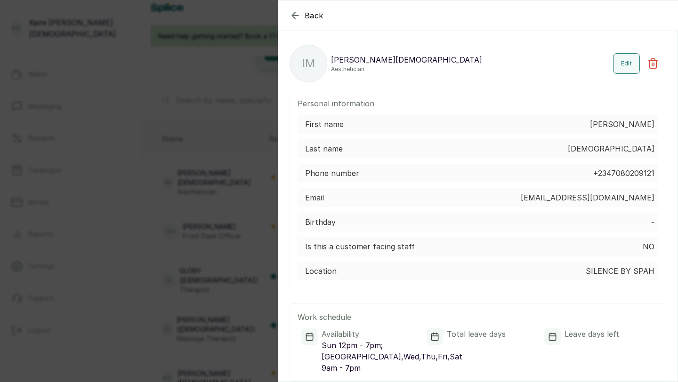
click at [292, 17] on icon "button" at bounding box center [294, 15] width 11 height 11
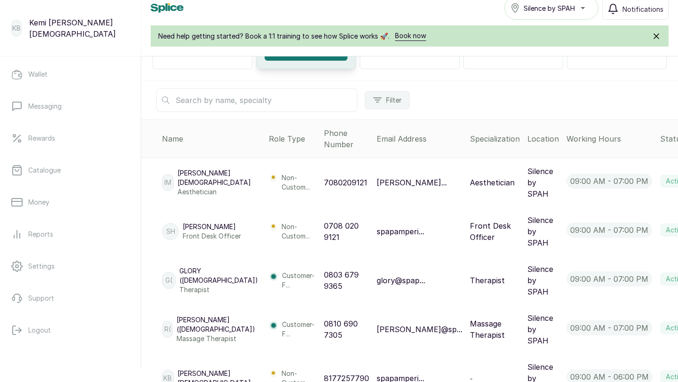
click at [635, 260] on span "View" at bounding box center [643, 265] width 17 height 11
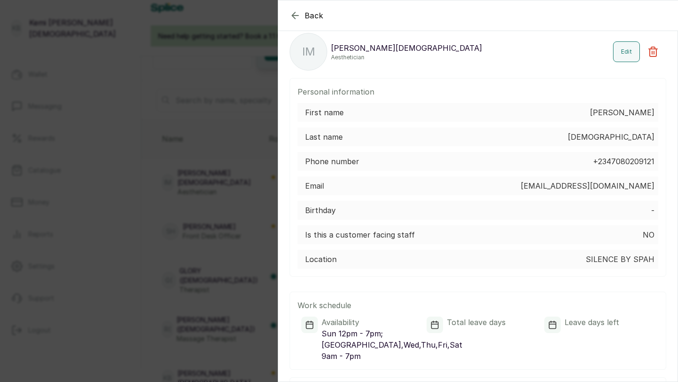
scroll to position [15, 0]
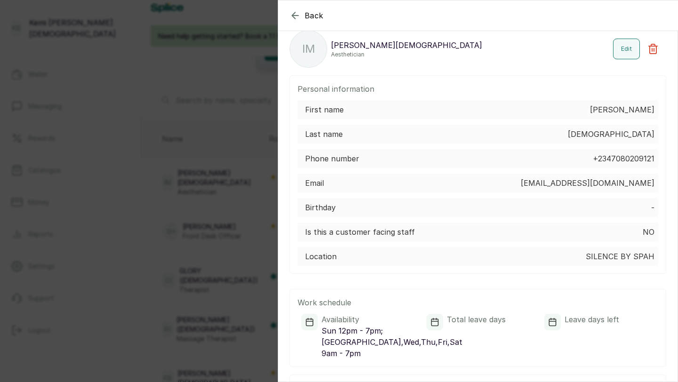
click at [614, 236] on div "Is this a customer facing staff No" at bounding box center [477, 232] width 360 height 19
click at [626, 52] on button "Edit" at bounding box center [626, 49] width 27 height 21
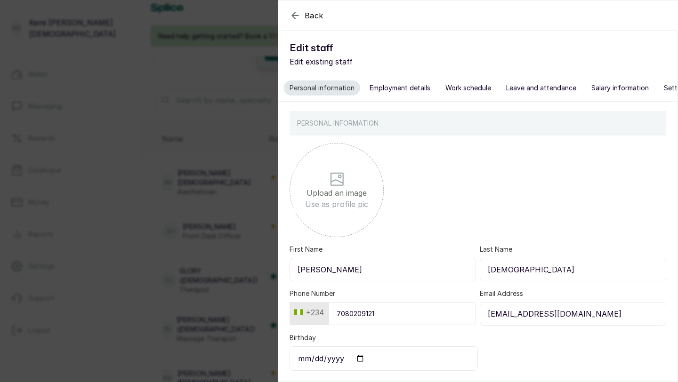
click at [390, 89] on button "Employment details" at bounding box center [400, 87] width 72 height 15
select select "aesthetician"
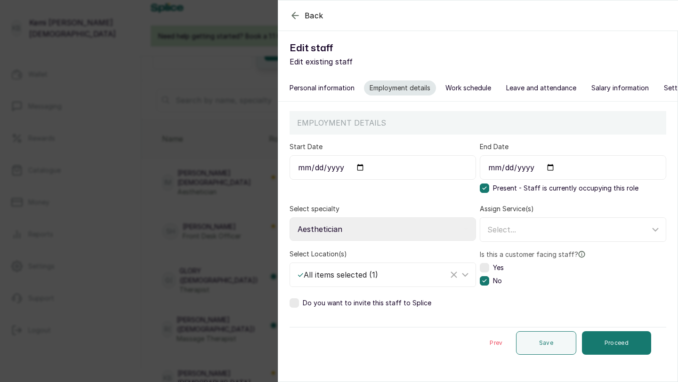
click at [295, 15] on icon "button" at bounding box center [294, 15] width 11 height 11
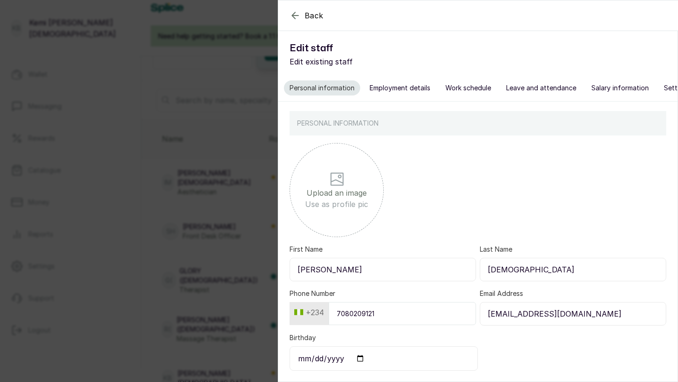
click at [394, 90] on button "Employment details" at bounding box center [400, 87] width 72 height 15
select select "aesthetician"
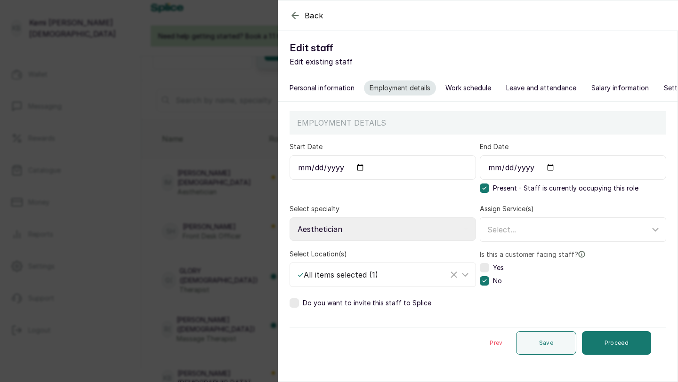
click at [485, 267] on label at bounding box center [484, 267] width 9 height 9
click at [609, 337] on button "Proceed" at bounding box center [616, 343] width 69 height 24
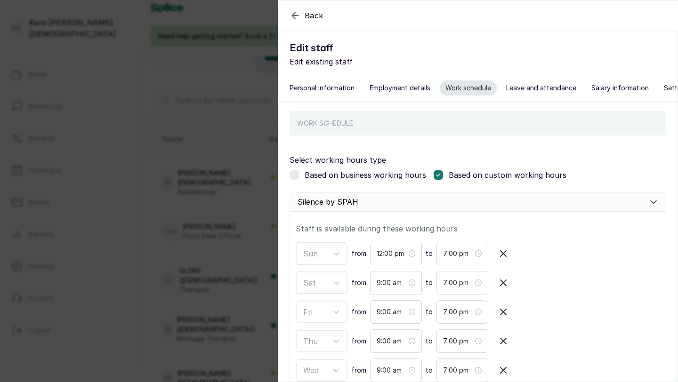
scroll to position [0, 21]
click at [647, 89] on button "Settings" at bounding box center [656, 87] width 38 height 15
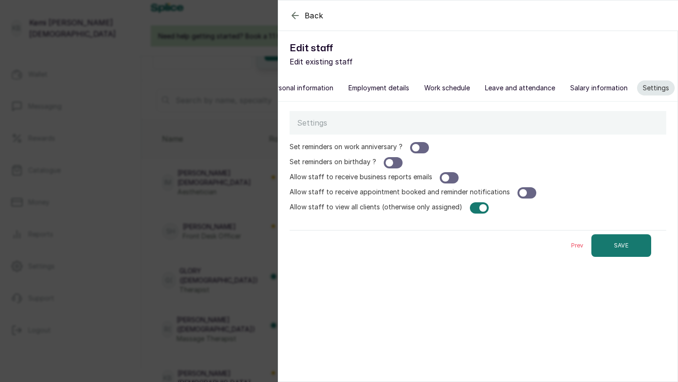
click at [400, 165] on div at bounding box center [393, 162] width 19 height 11
click at [425, 154] on div "Set reminders on work anniversary ? Set reminders on birthday ? Allow staff to …" at bounding box center [477, 178] width 376 height 72
click at [427, 148] on div at bounding box center [419, 147] width 19 height 11
click at [604, 244] on button "SAVE" at bounding box center [621, 245] width 60 height 23
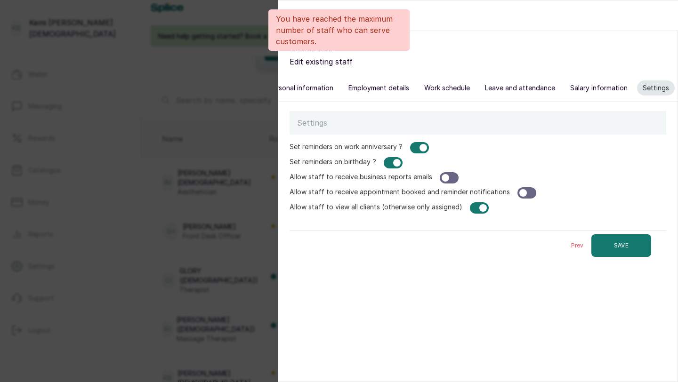
click at [250, 41] on div "You have reached the maximum number of staff who can serve customers." at bounding box center [339, 29] width 678 height 41
click at [263, 63] on div "Back Edit staff Edit existing staff Personal information Employment details Wor…" at bounding box center [339, 191] width 678 height 382
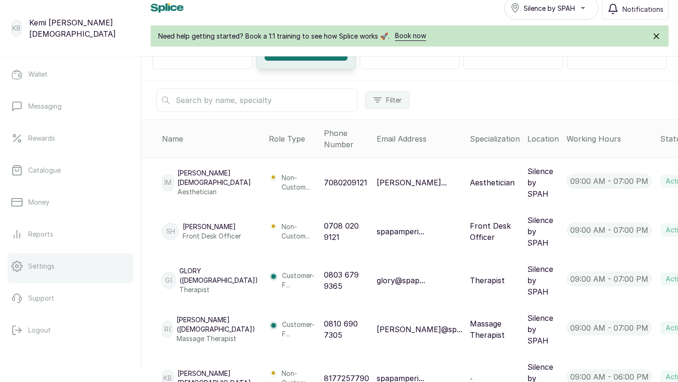
click at [59, 269] on link "Settings" at bounding box center [71, 266] width 126 height 26
